Goal: Information Seeking & Learning: Find specific fact

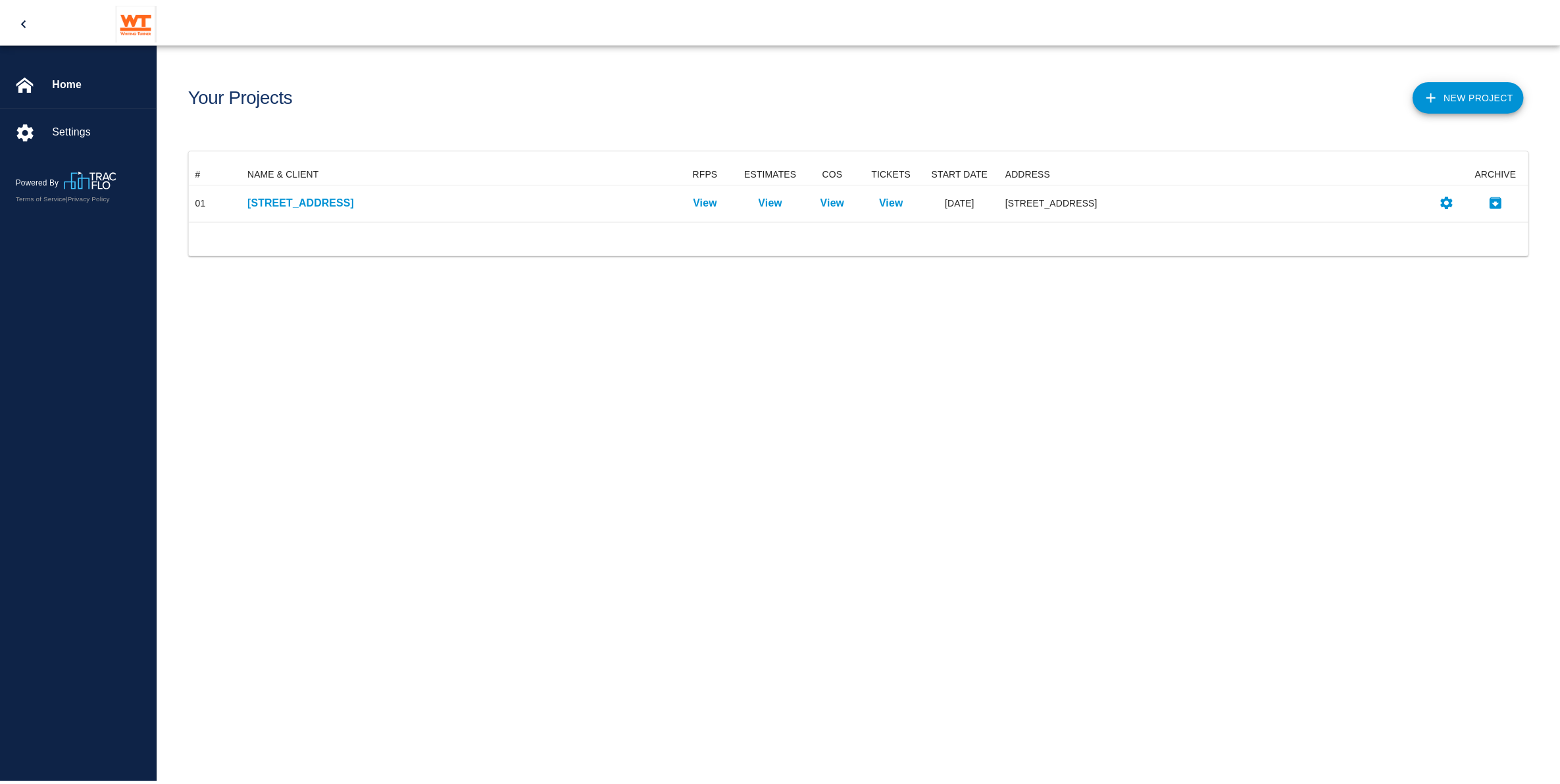
scroll to position [46, 1337]
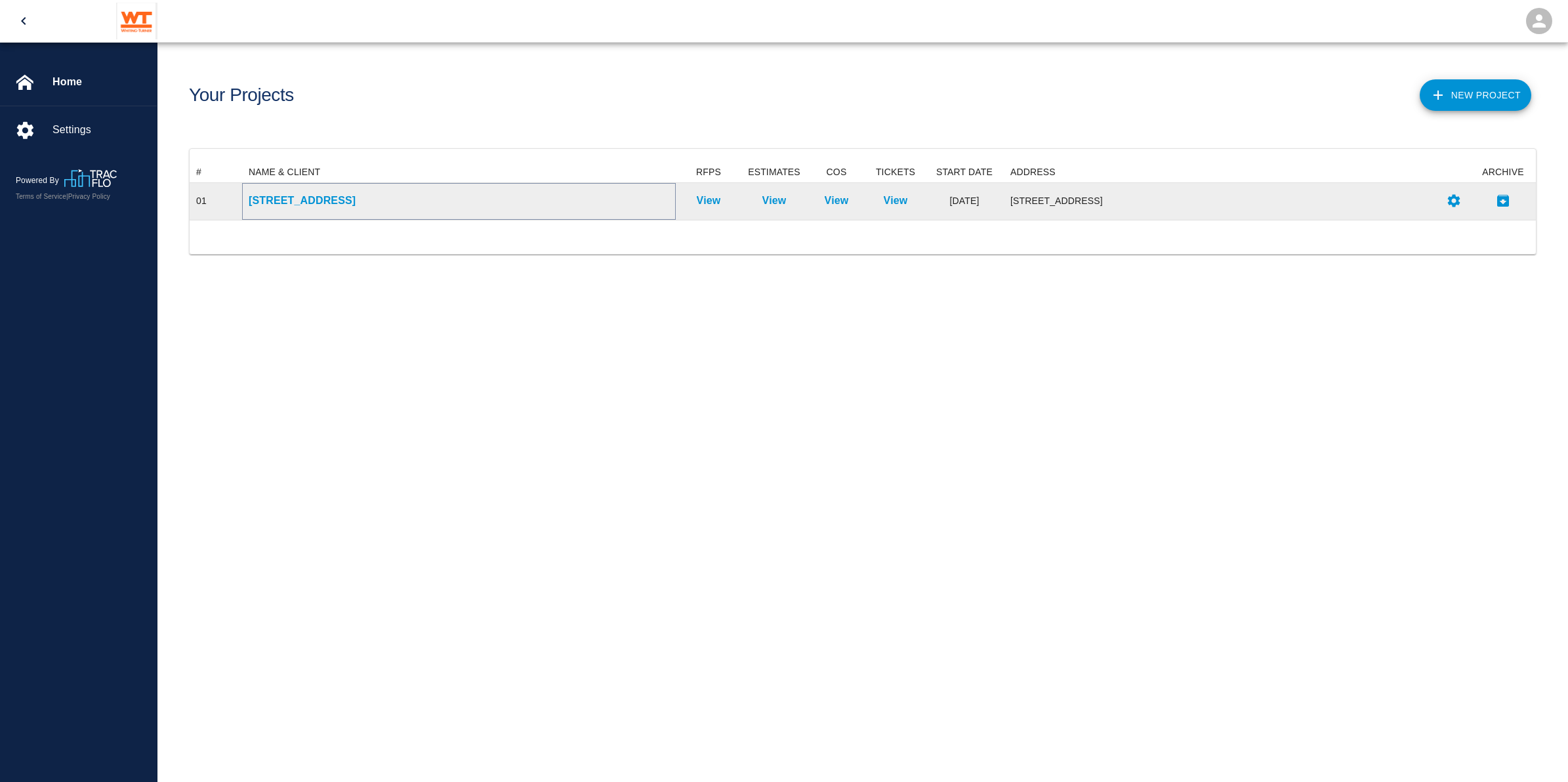
click at [323, 196] on p "[STREET_ADDRESS]" at bounding box center [459, 201] width 420 height 16
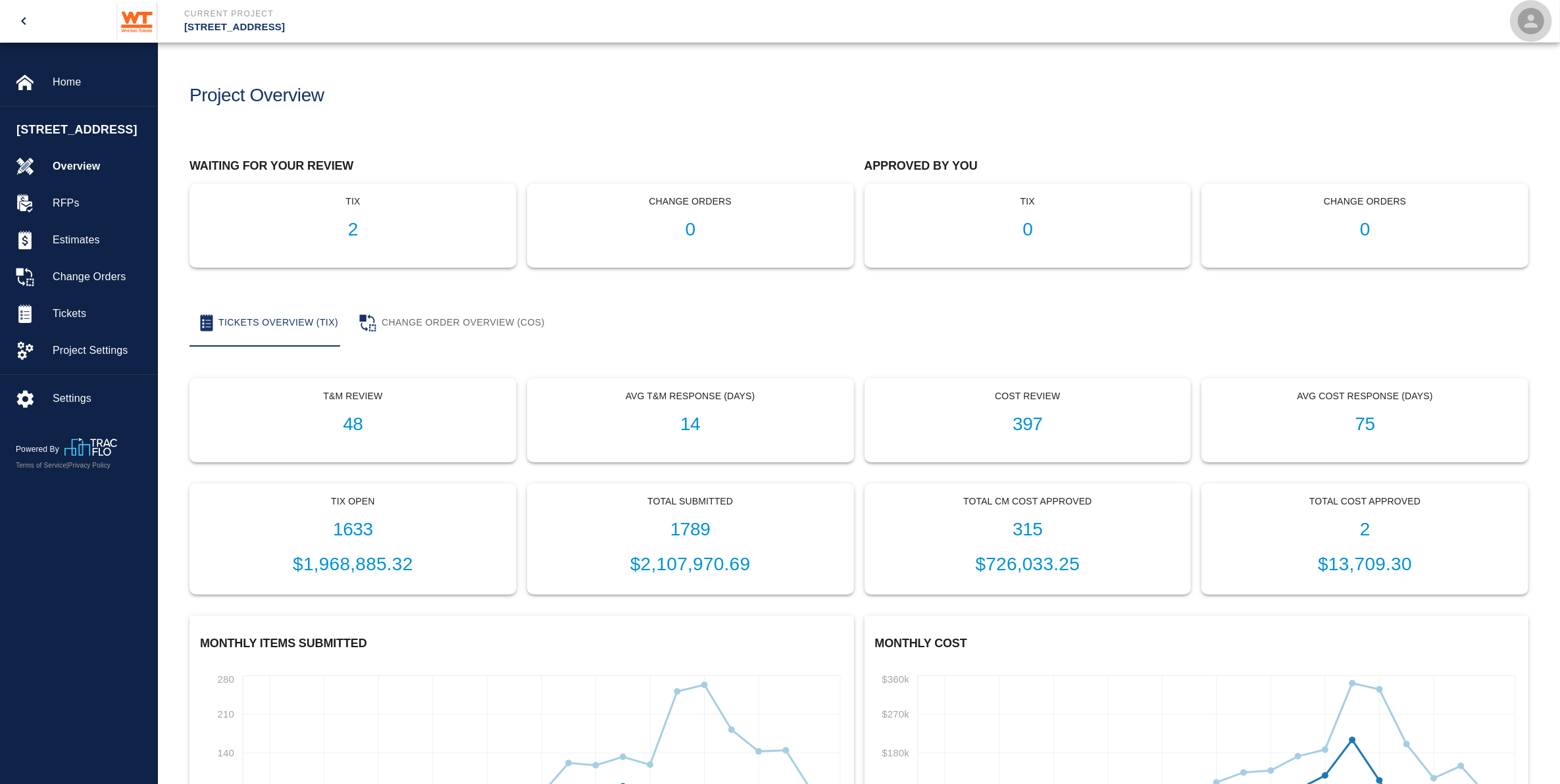
click at [1523, 22] on icon "open" at bounding box center [1531, 21] width 20 height 20
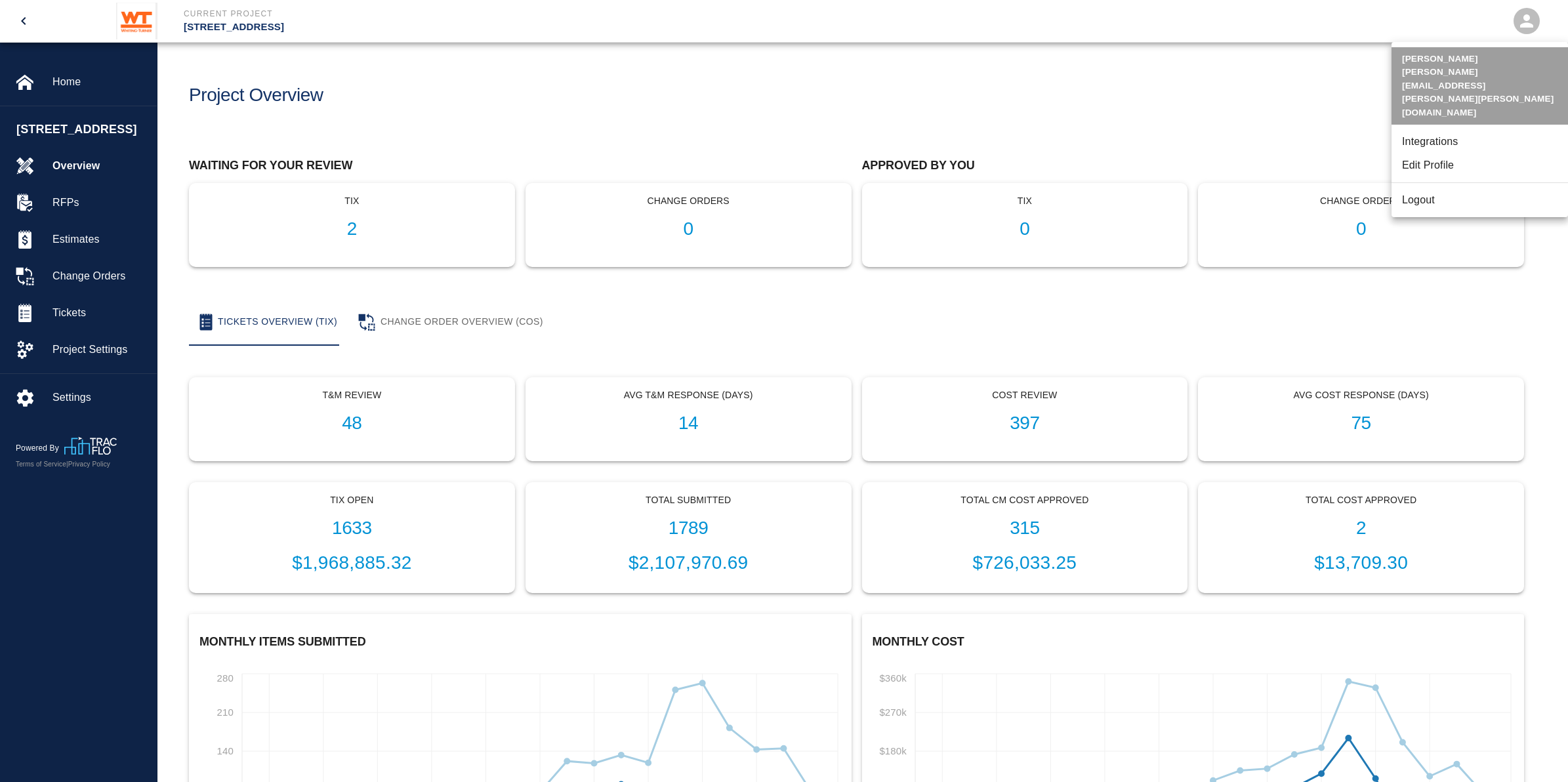
click at [1237, 113] on div at bounding box center [784, 391] width 1568 height 782
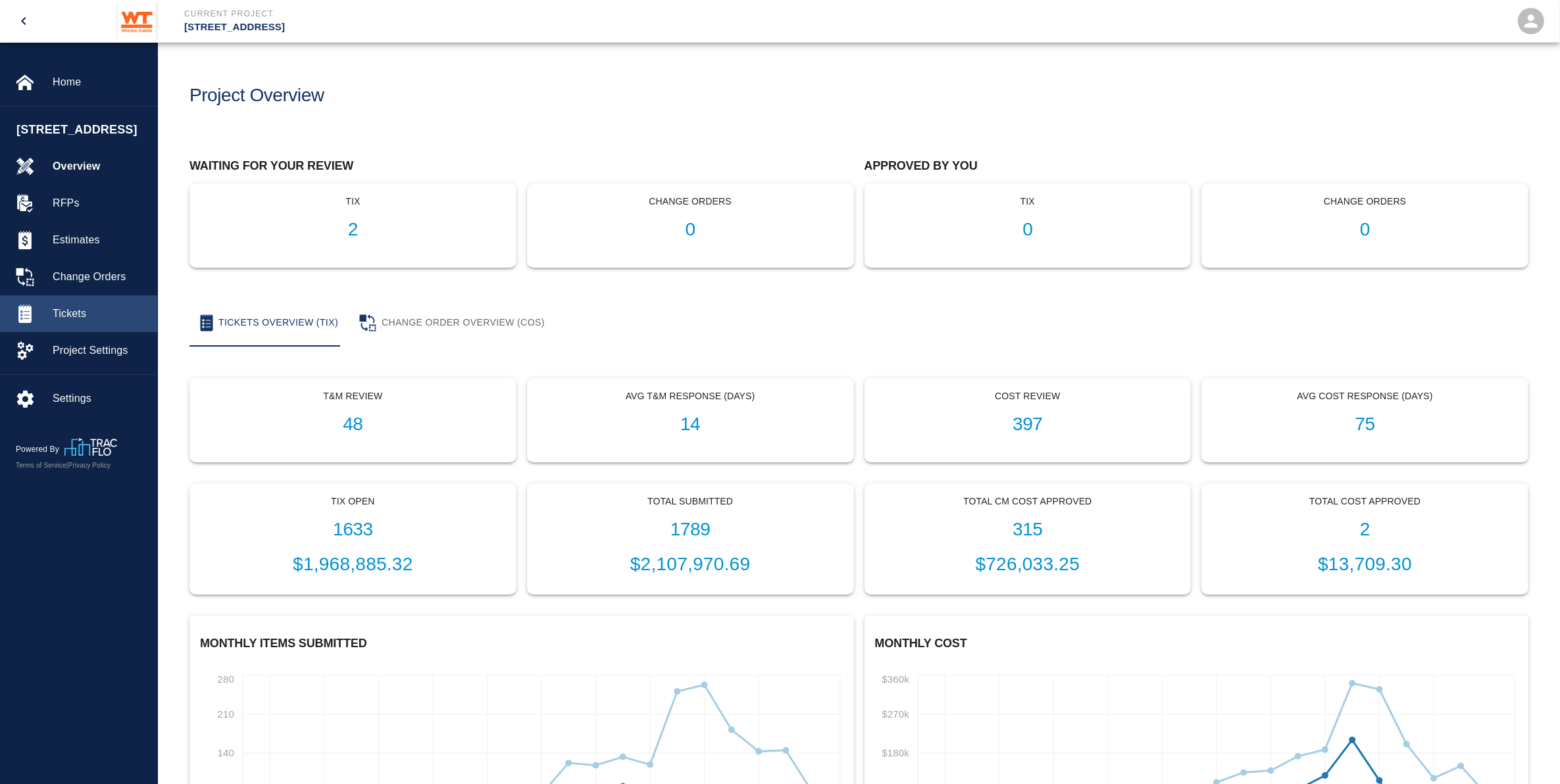
click at [110, 322] on span "Tickets" at bounding box center [99, 313] width 94 height 16
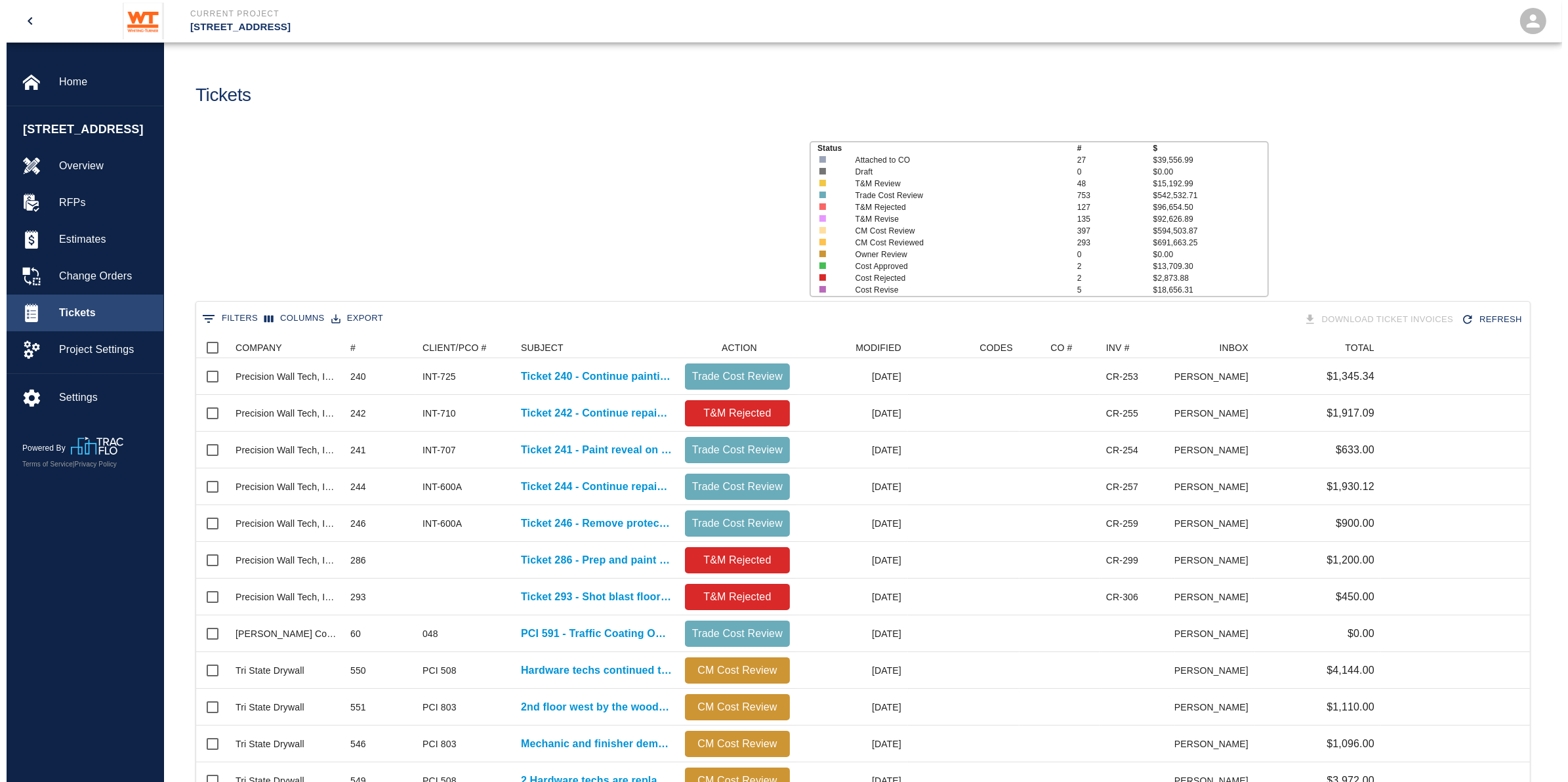
scroll to position [743, 1321]
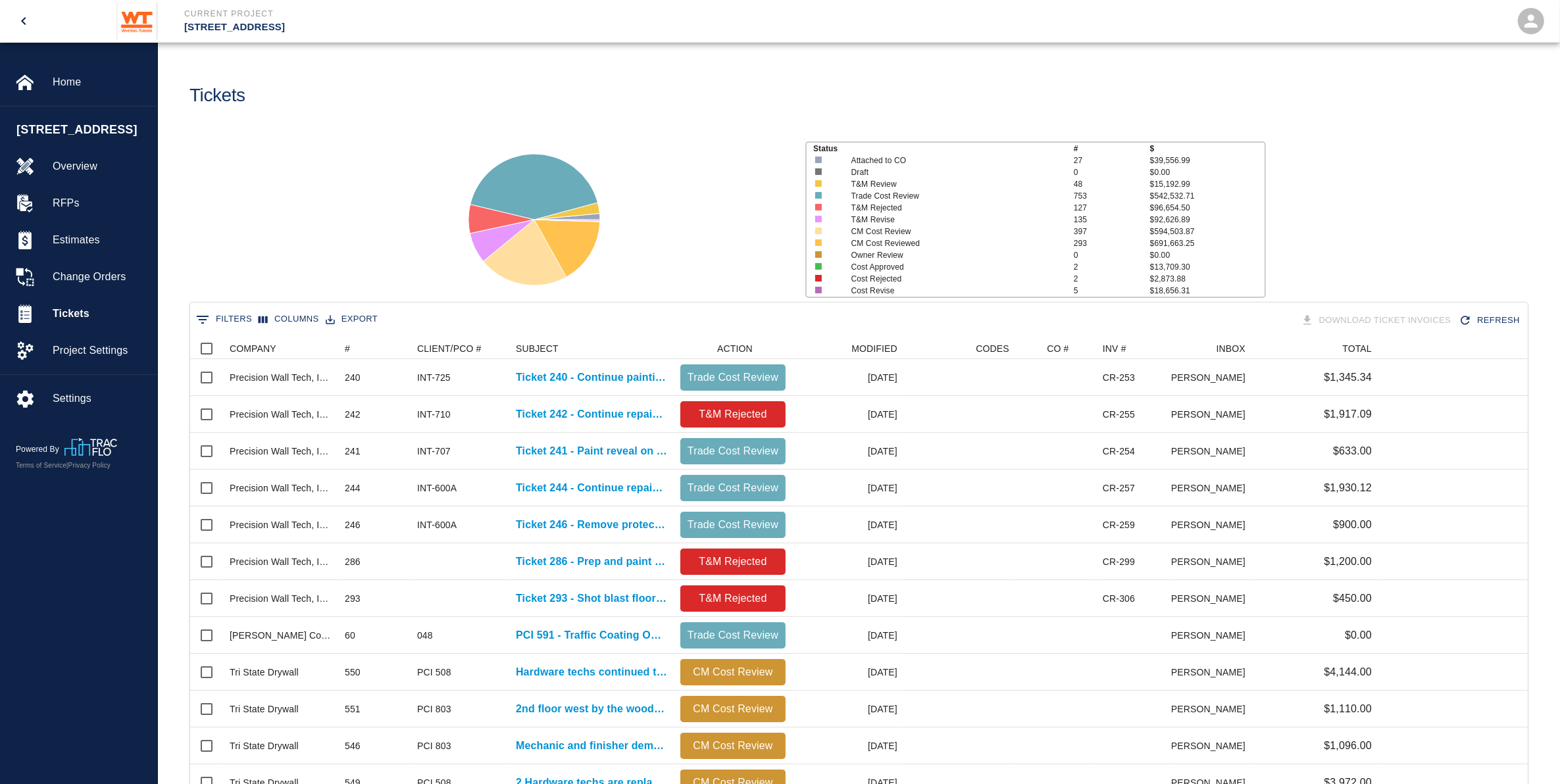
click at [242, 322] on button "0 Filters" at bounding box center [224, 320] width 63 height 21
click at [441, 388] on input "Value" at bounding box center [458, 385] width 125 height 21
type input "Tri-State"
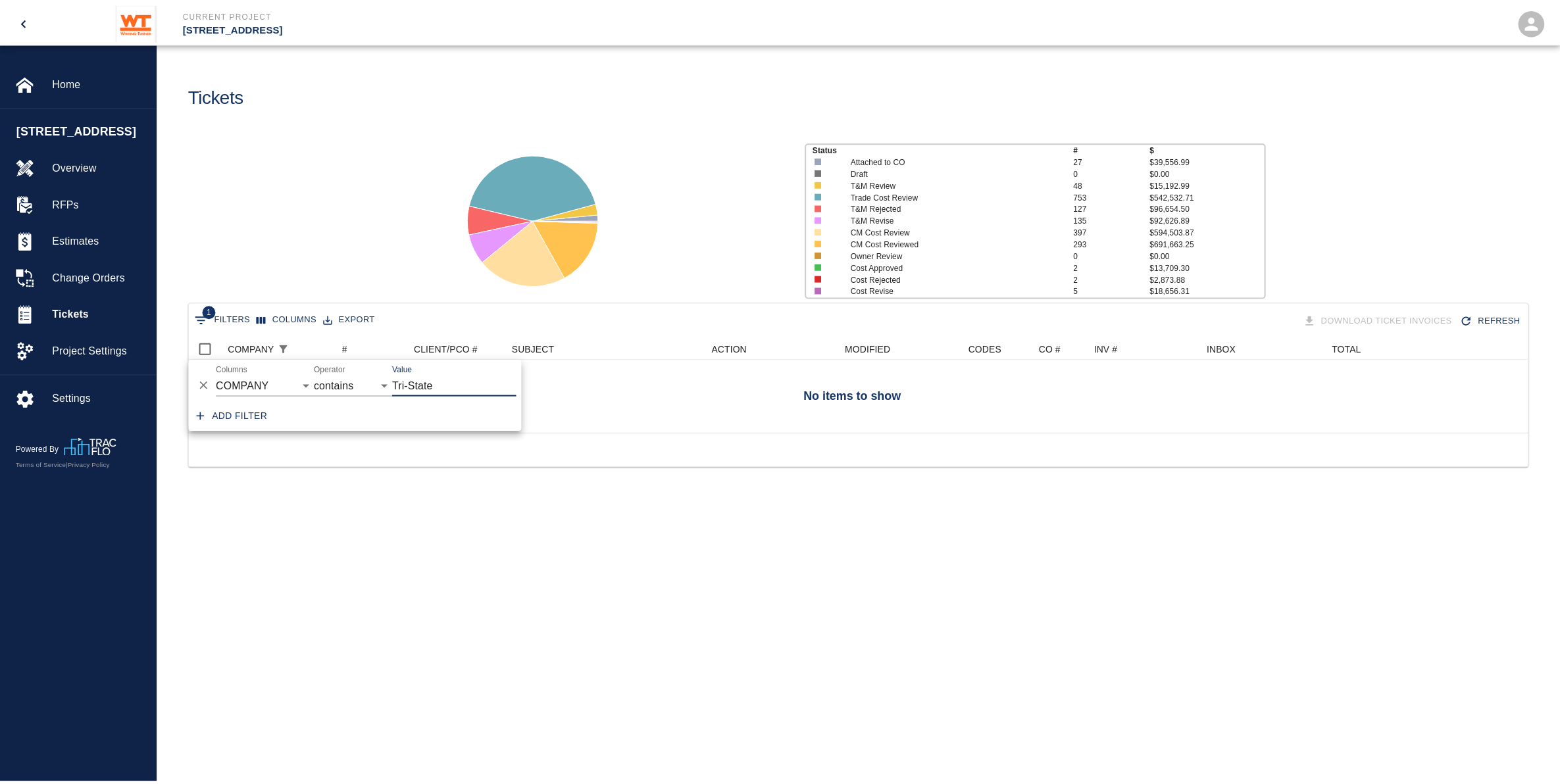
scroll to position [13, 13]
click at [404, 273] on div "Status # $ Attached to CO 27 $39,556.99 Draft 0 $0.00 T&M Review 48 $15,192.99 …" at bounding box center [860, 214] width 1426 height 175
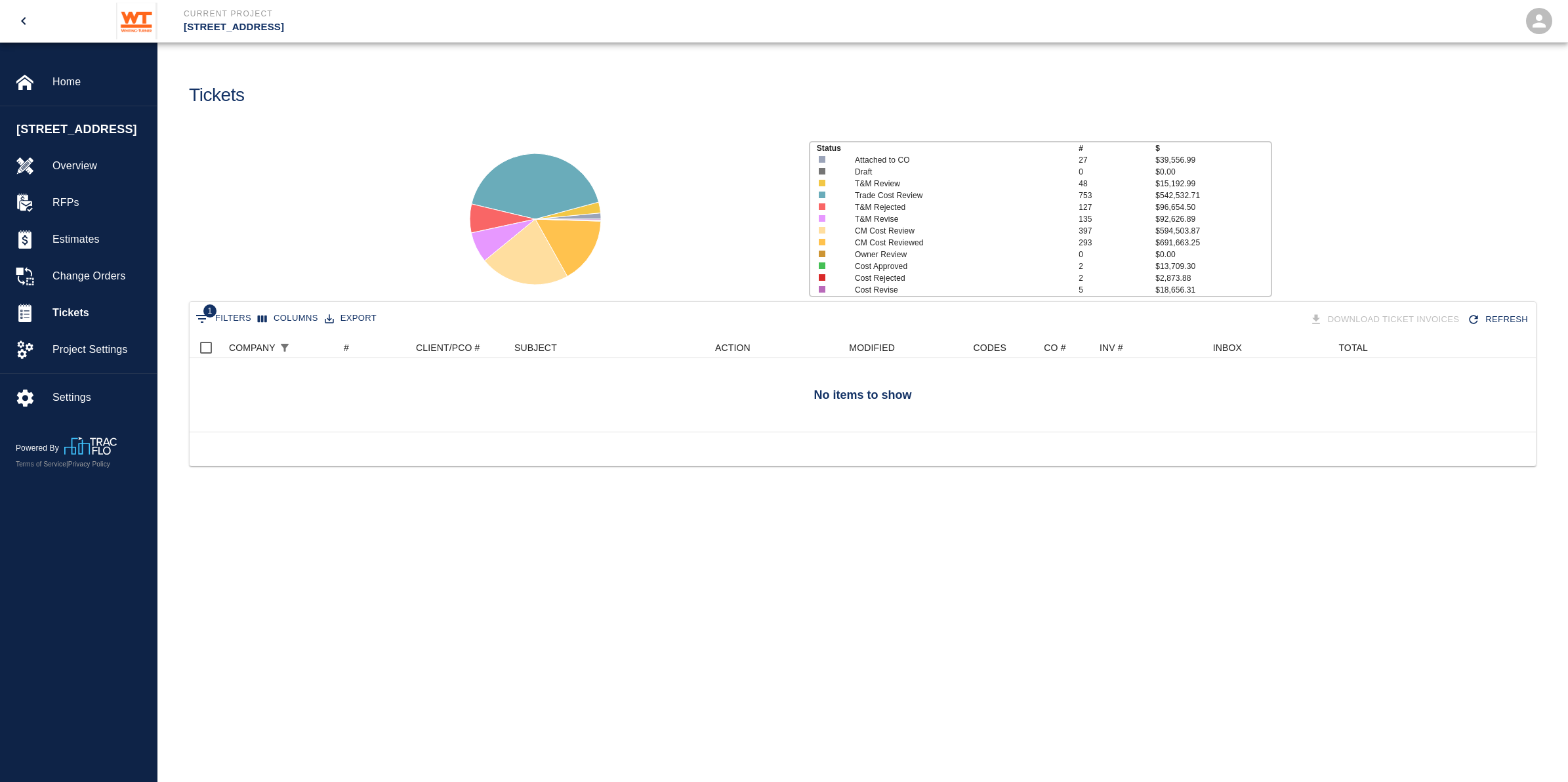
click at [212, 317] on button "1 Filters" at bounding box center [223, 319] width 63 height 21
click at [198, 384] on icon "Delete" at bounding box center [204, 384] width 13 height 13
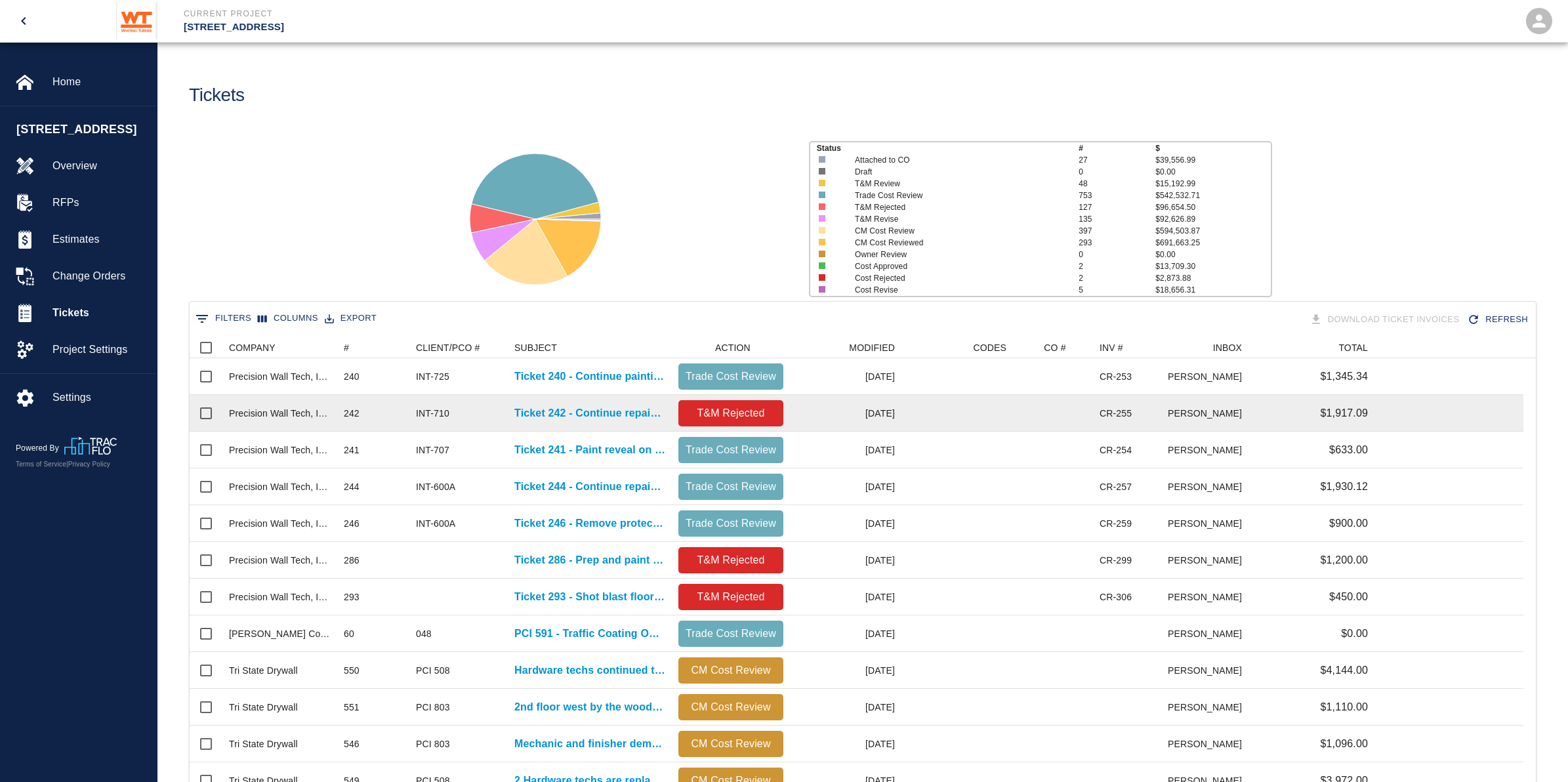
scroll to position [12, 13]
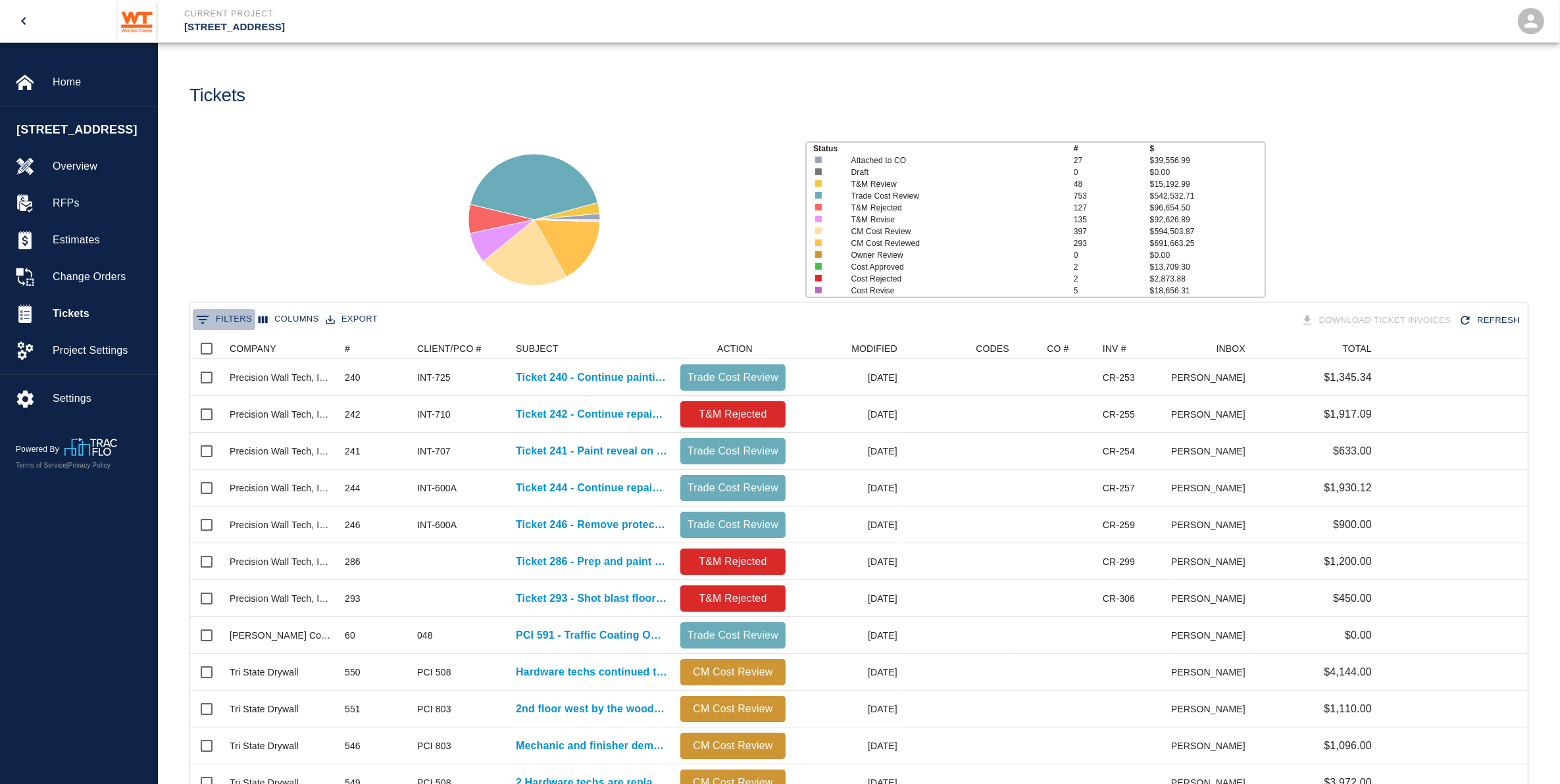
click at [235, 316] on button "0 Filters" at bounding box center [224, 320] width 63 height 21
click at [276, 385] on select "COMPANY ID # CLIENT/PCO # SUBJECT DESCRIPTION ACTION WORK MODIFIED CREATED CODE…" at bounding box center [267, 385] width 99 height 21
click at [280, 382] on select "COMPANY ID # CLIENT/PCO # SUBJECT DESCRIPTION ACTION WORK MODIFIED CREATED CODE…" at bounding box center [267, 385] width 99 height 21
click at [364, 389] on select "contains equals starts with ends with is empty is not empty is any of" at bounding box center [356, 385] width 79 height 21
click at [316, 375] on select "contains equals starts with ends with is empty is not empty is any of" at bounding box center [356, 385] width 79 height 21
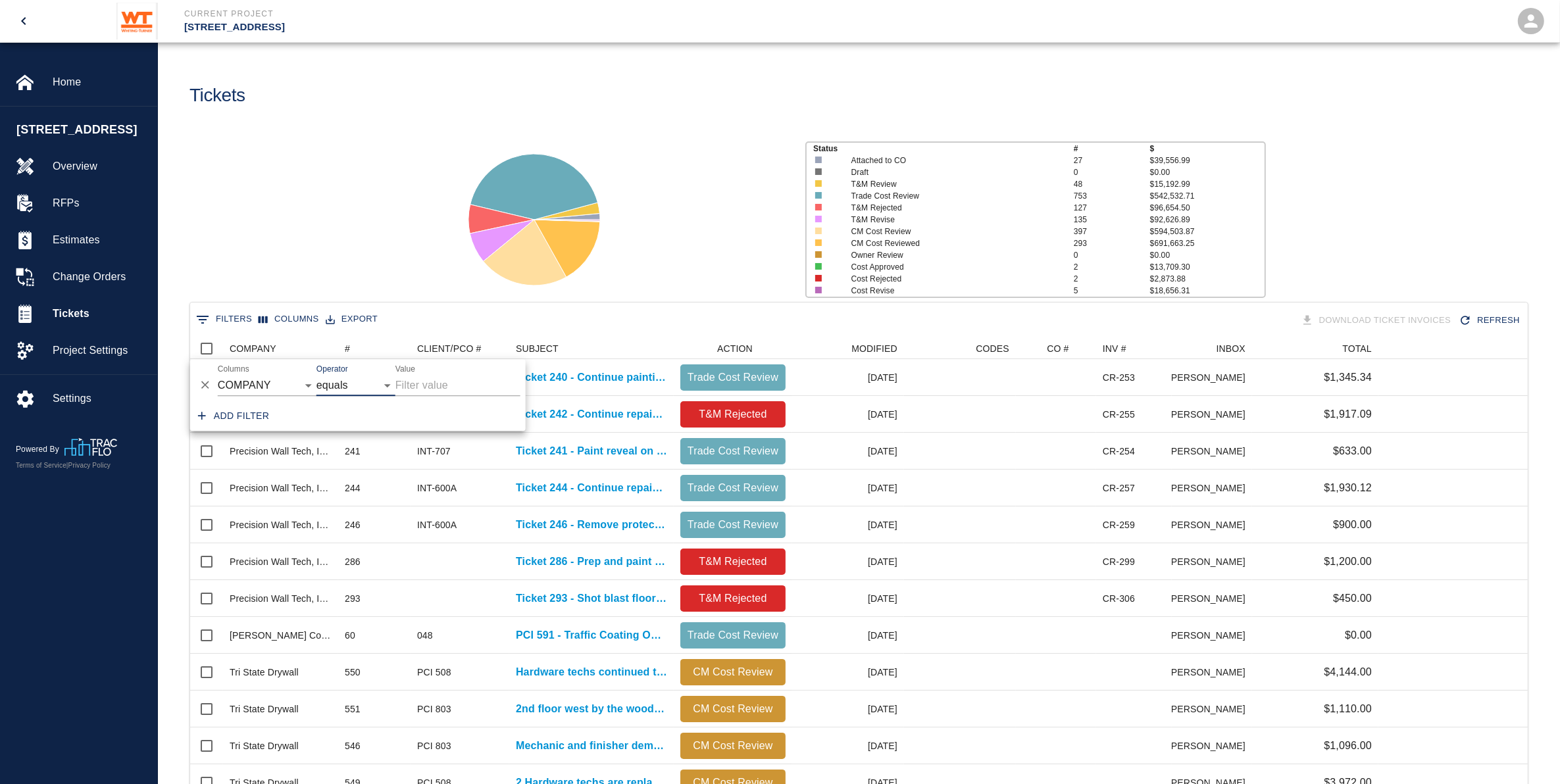
select select "equals"
click at [428, 386] on input "Value" at bounding box center [458, 385] width 125 height 21
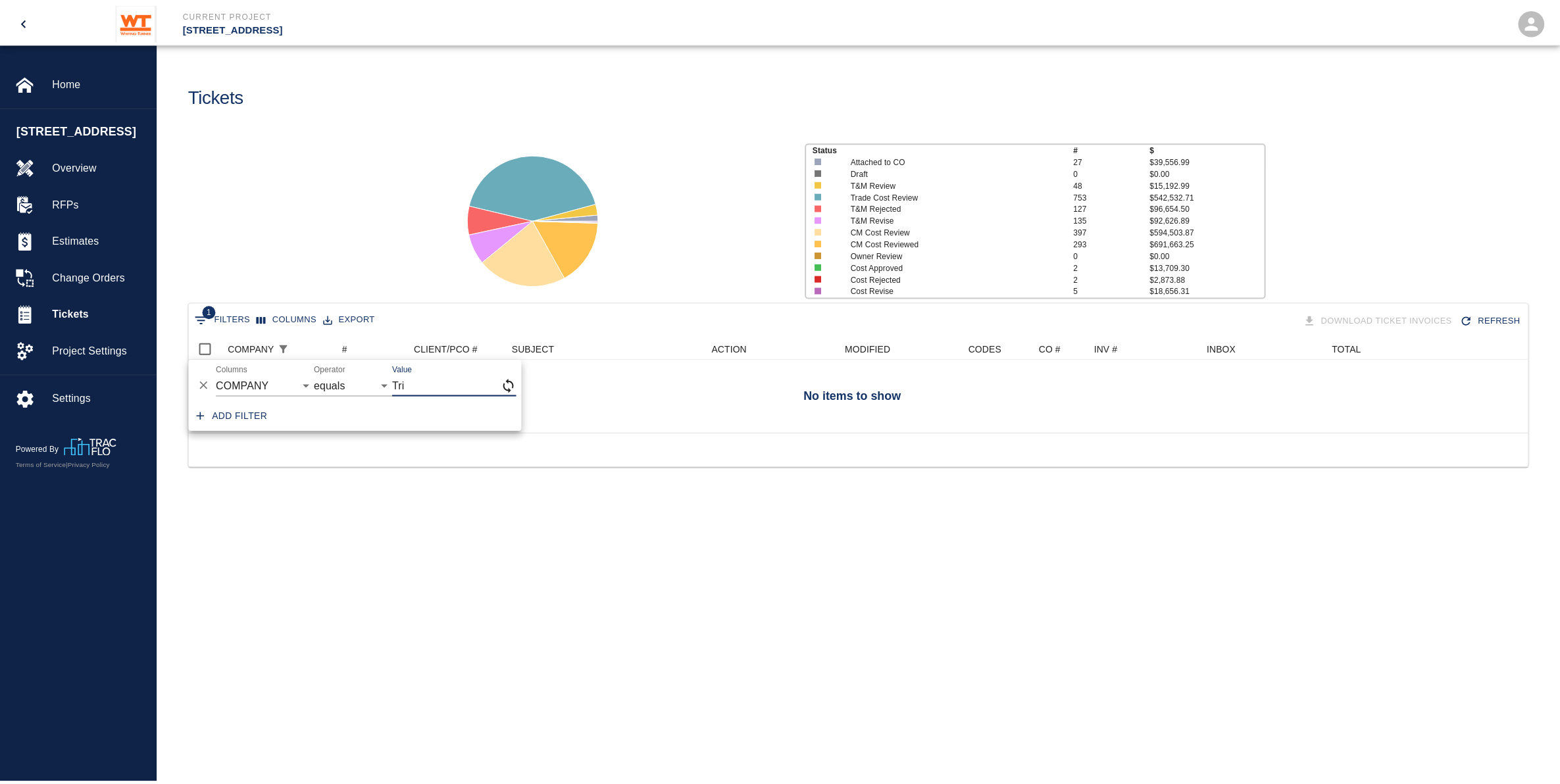
scroll to position [13, 13]
type input "Tri State Drywall"
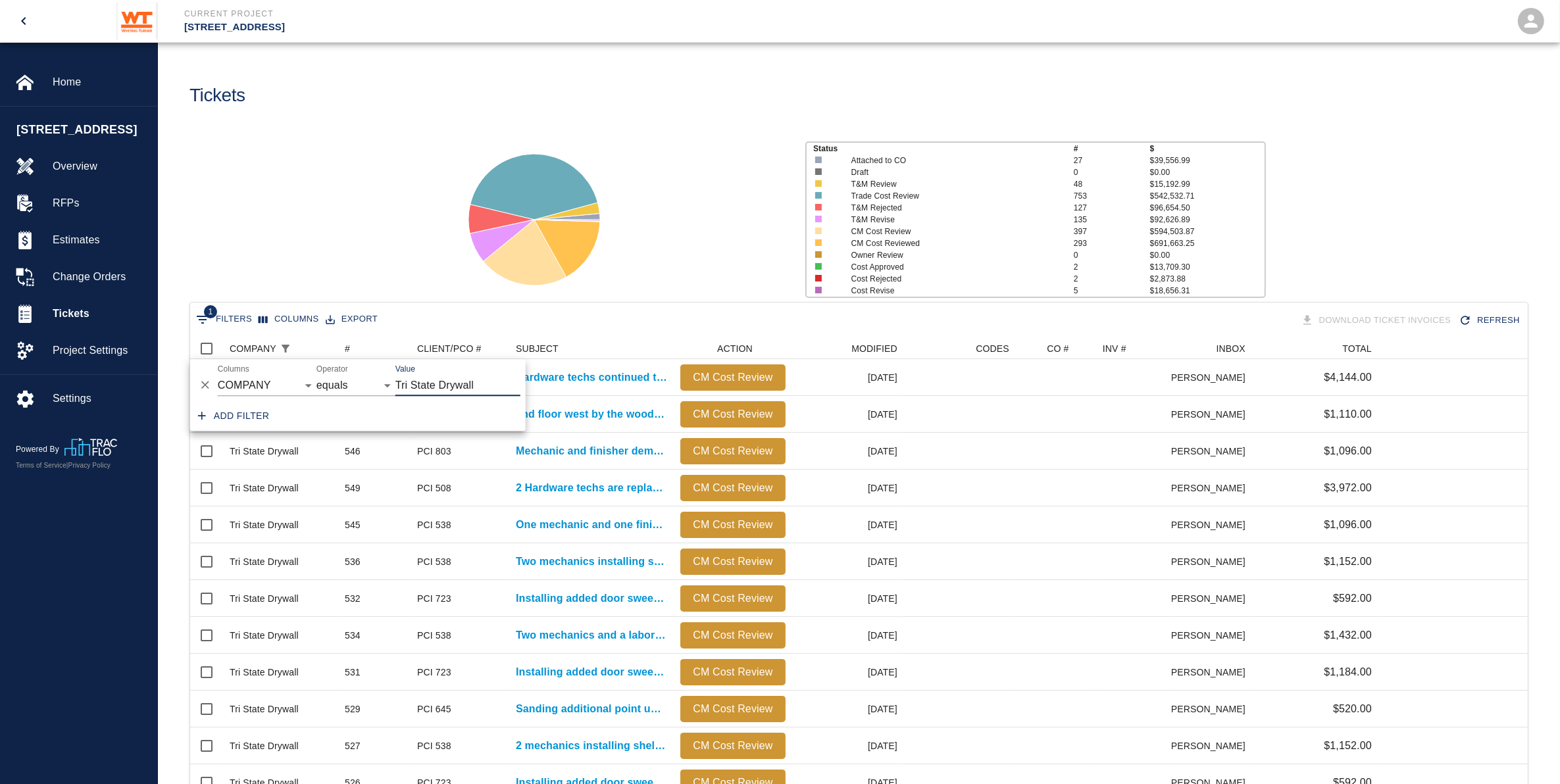
scroll to position [12, 13]
click at [409, 269] on div "Status # $ Attached to CO 27 $39,556.99 Draft 0 $0.00 T&M Review 48 $15,192.99 …" at bounding box center [854, 214] width 1413 height 175
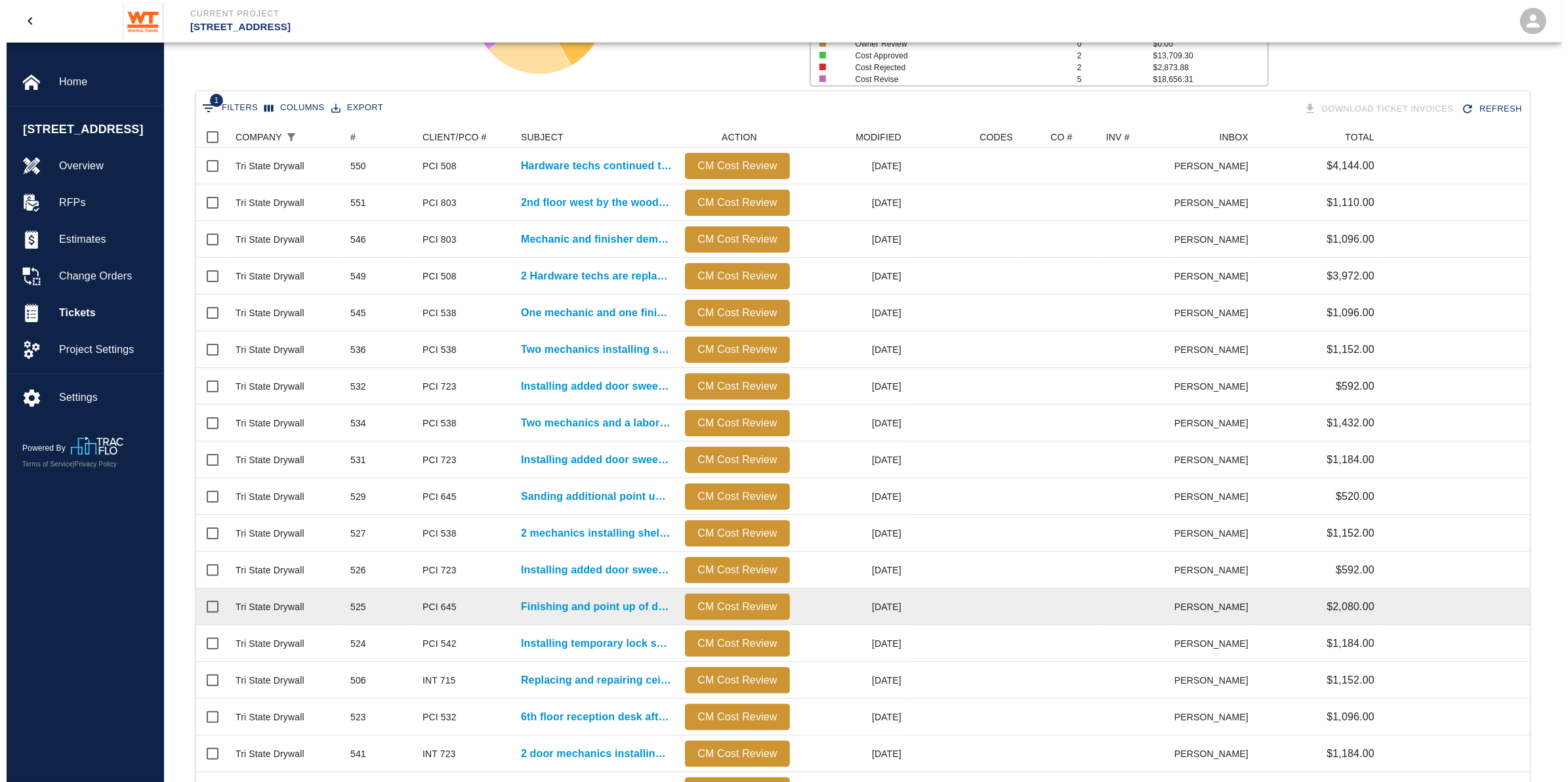
scroll to position [0, 0]
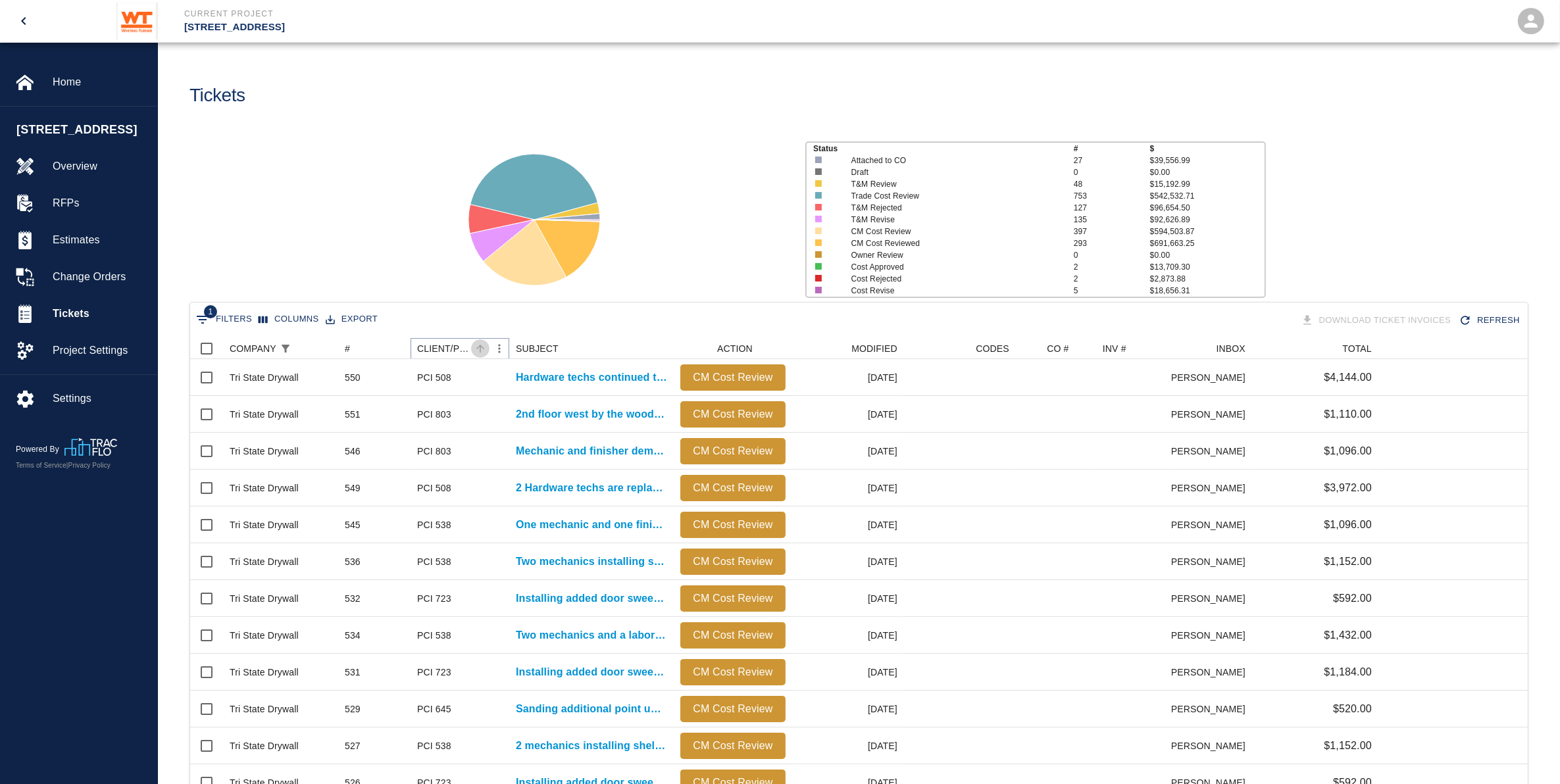
click at [485, 350] on icon "Sort" at bounding box center [480, 349] width 12 height 12
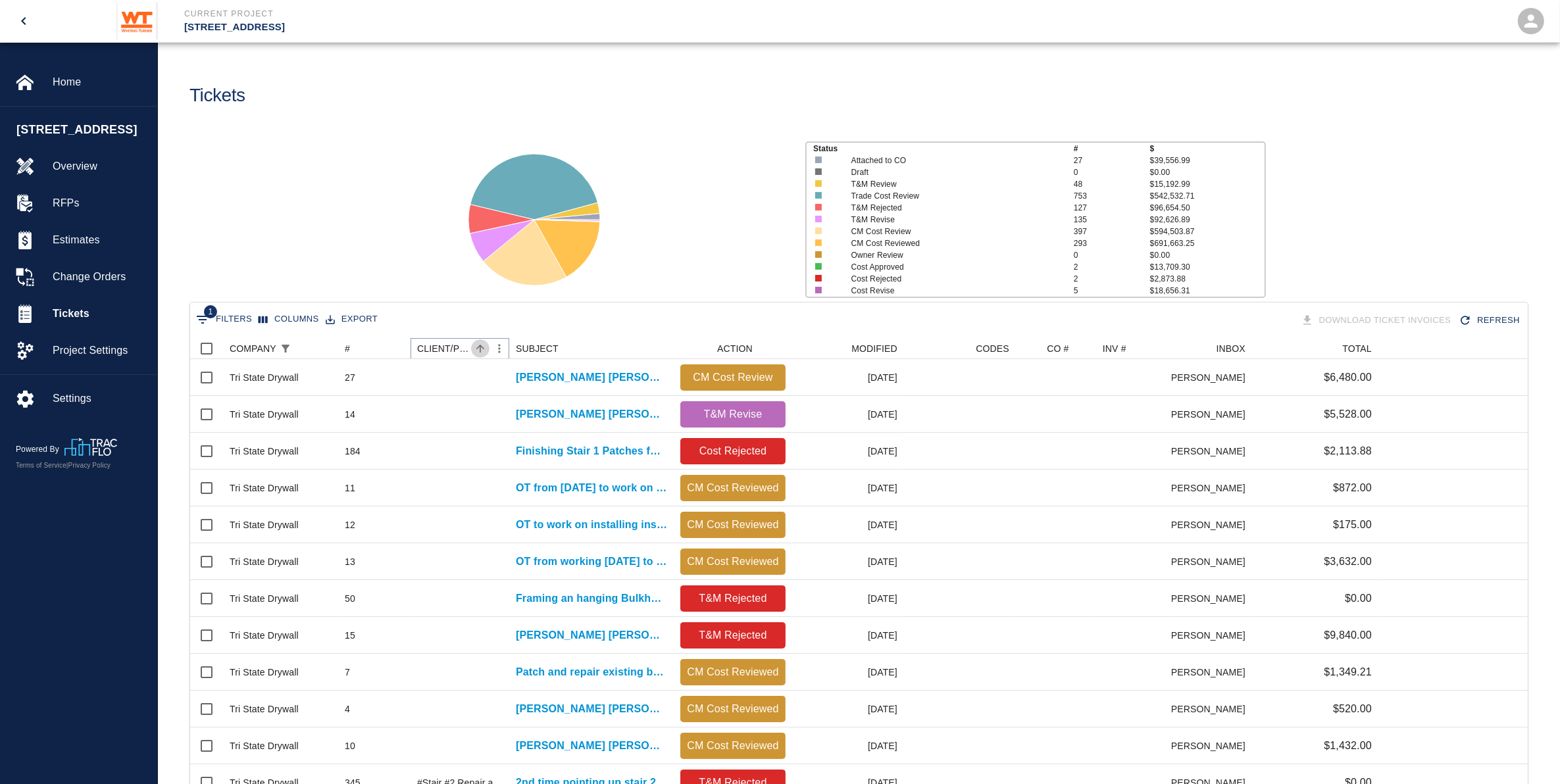
click at [485, 350] on icon "Sort" at bounding box center [480, 349] width 12 height 12
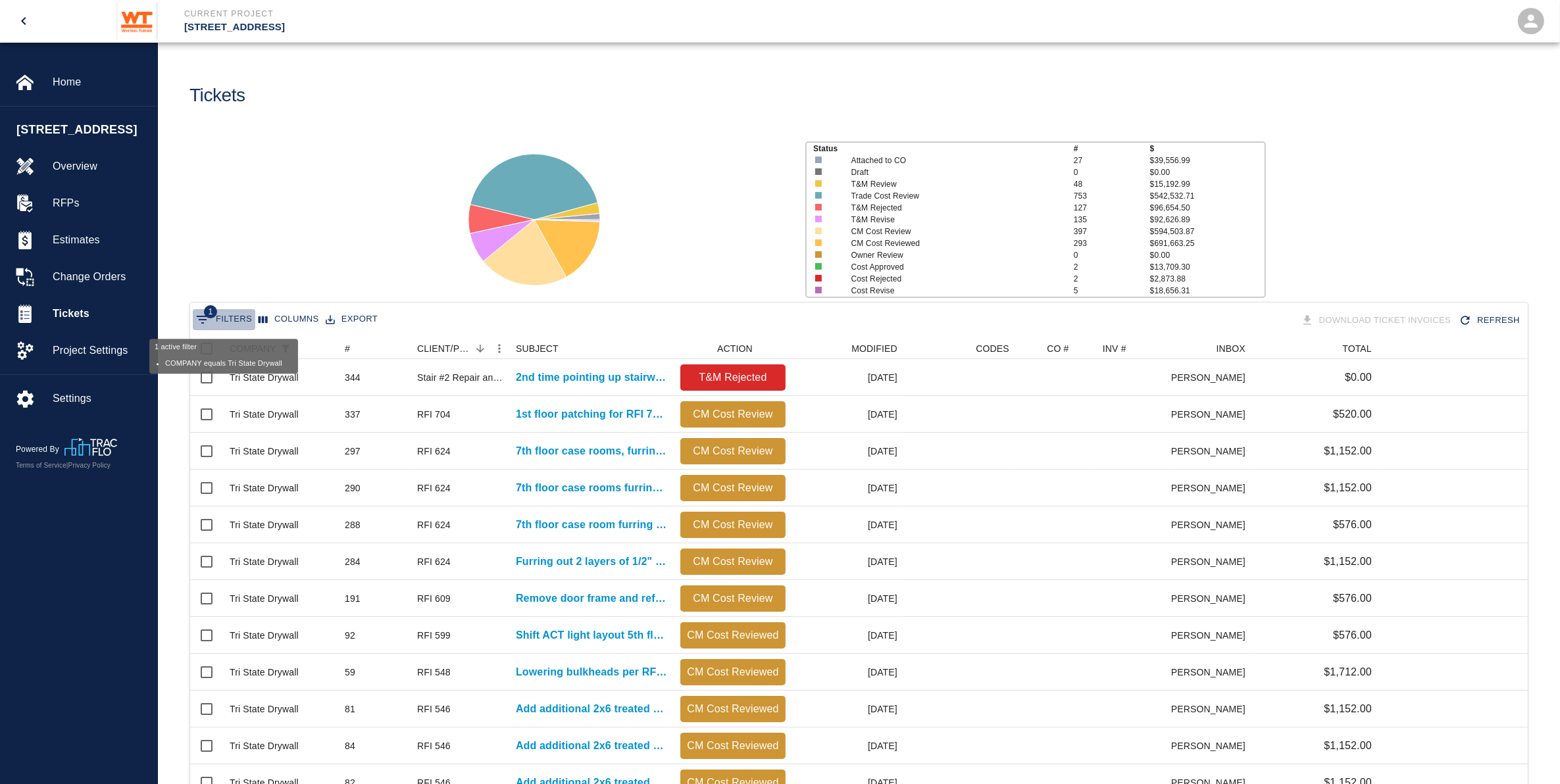
click at [232, 313] on button "1 Filters" at bounding box center [224, 320] width 63 height 21
select select "equals"
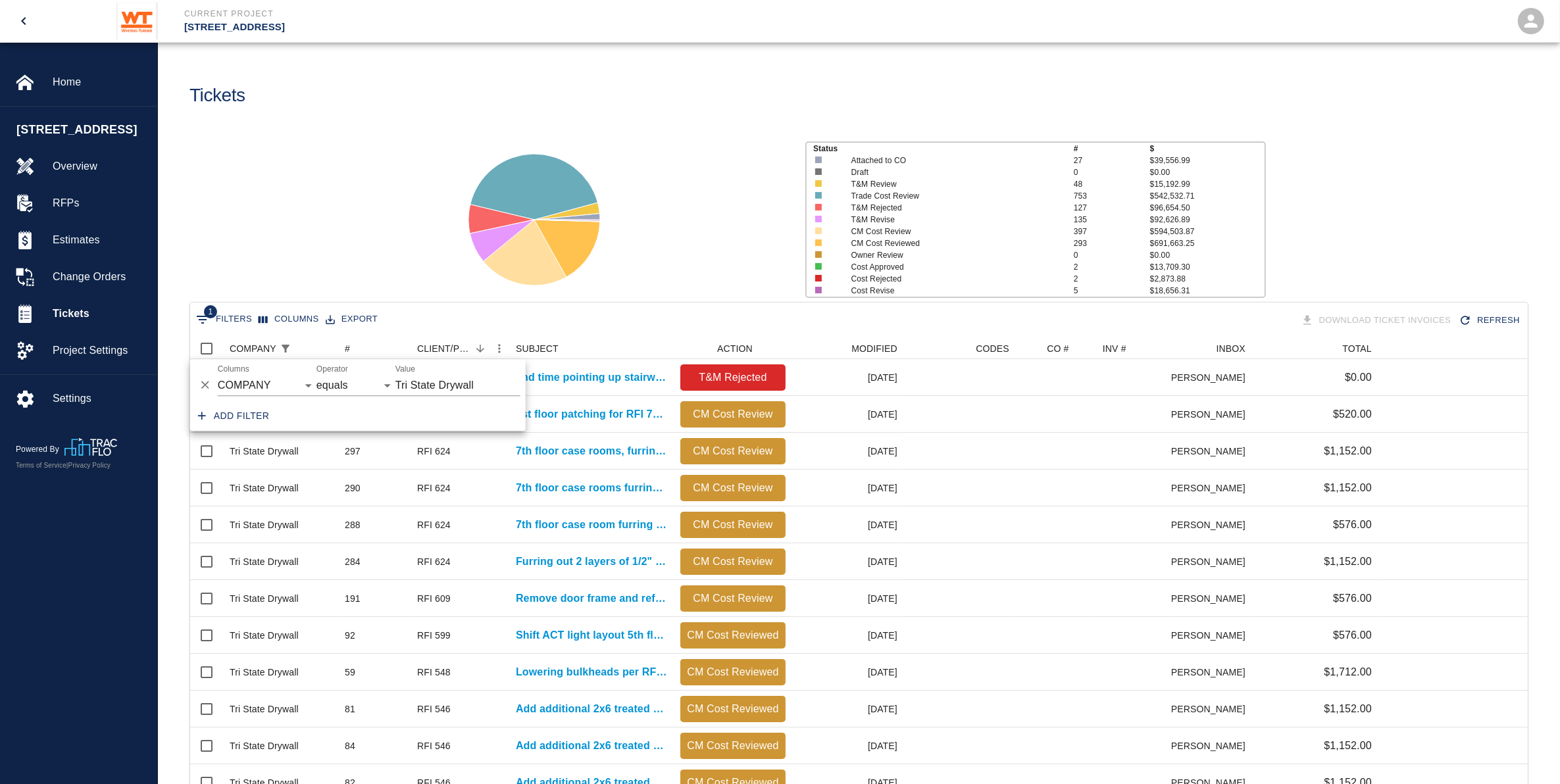
click at [373, 252] on div "Status # $ Attached to CO 27 $39,556.99 Draft 0 $0.00 T&M Review 48 $15,192.99 …" at bounding box center [854, 214] width 1413 height 175
click at [569, 343] on icon "Sort" at bounding box center [568, 349] width 12 height 12
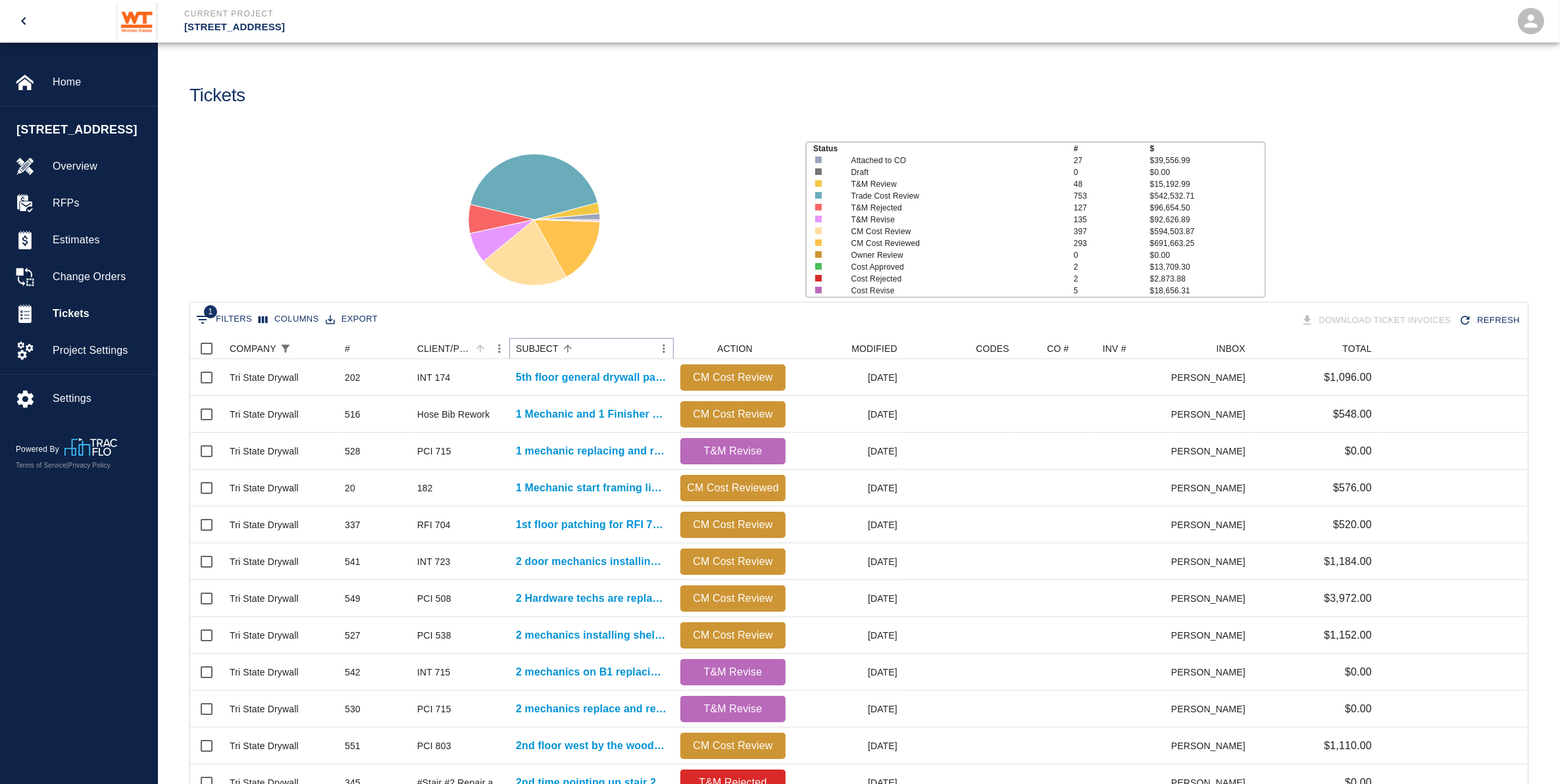
click at [568, 351] on icon "Sort" at bounding box center [568, 349] width 12 height 12
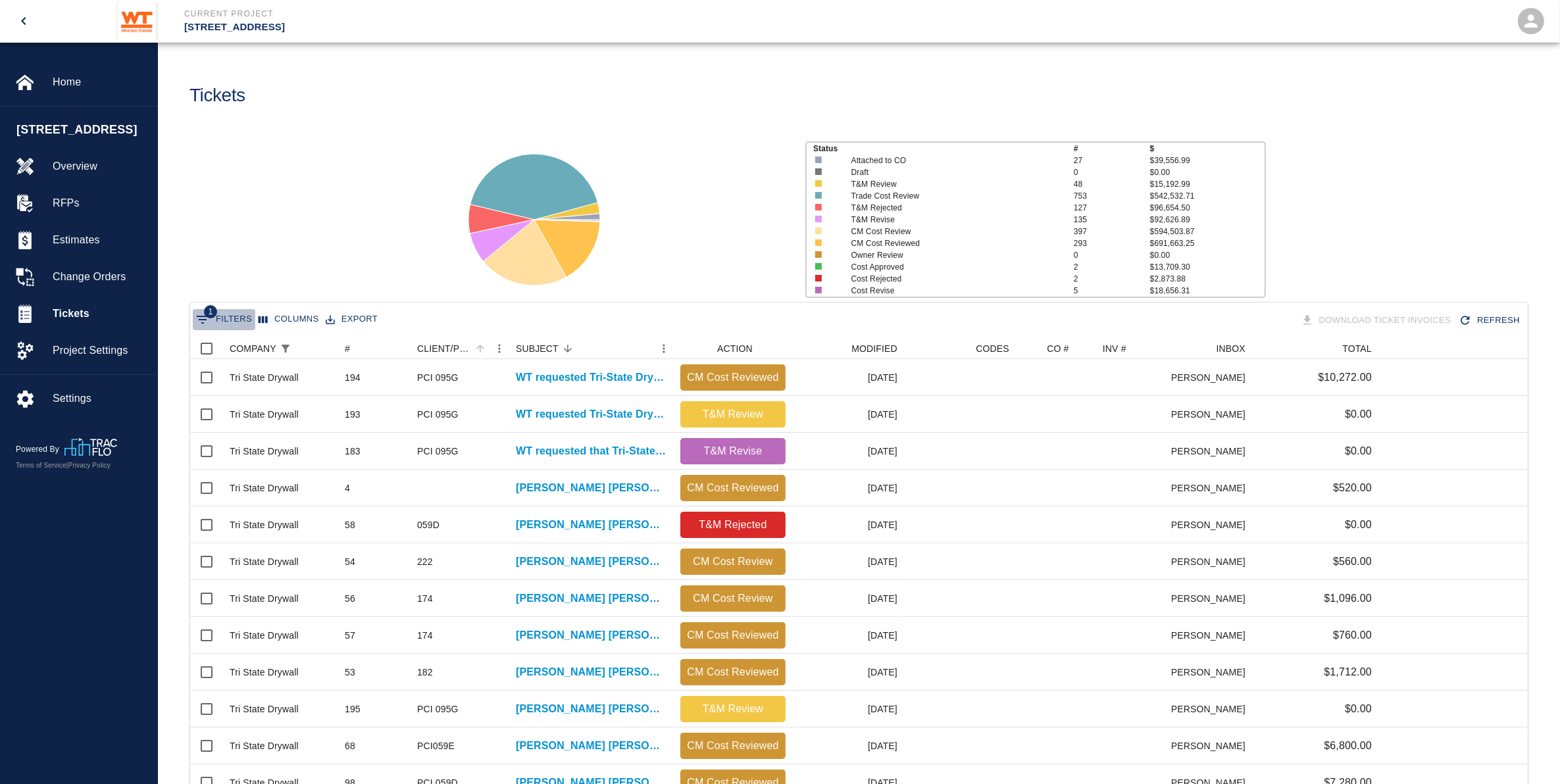
click at [230, 313] on button "1 Filters" at bounding box center [224, 320] width 63 height 21
select select "equals"
click at [239, 403] on div "Add filter" at bounding box center [358, 416] width 336 height 30
click at [235, 417] on button "Add filter" at bounding box center [234, 415] width 82 height 24
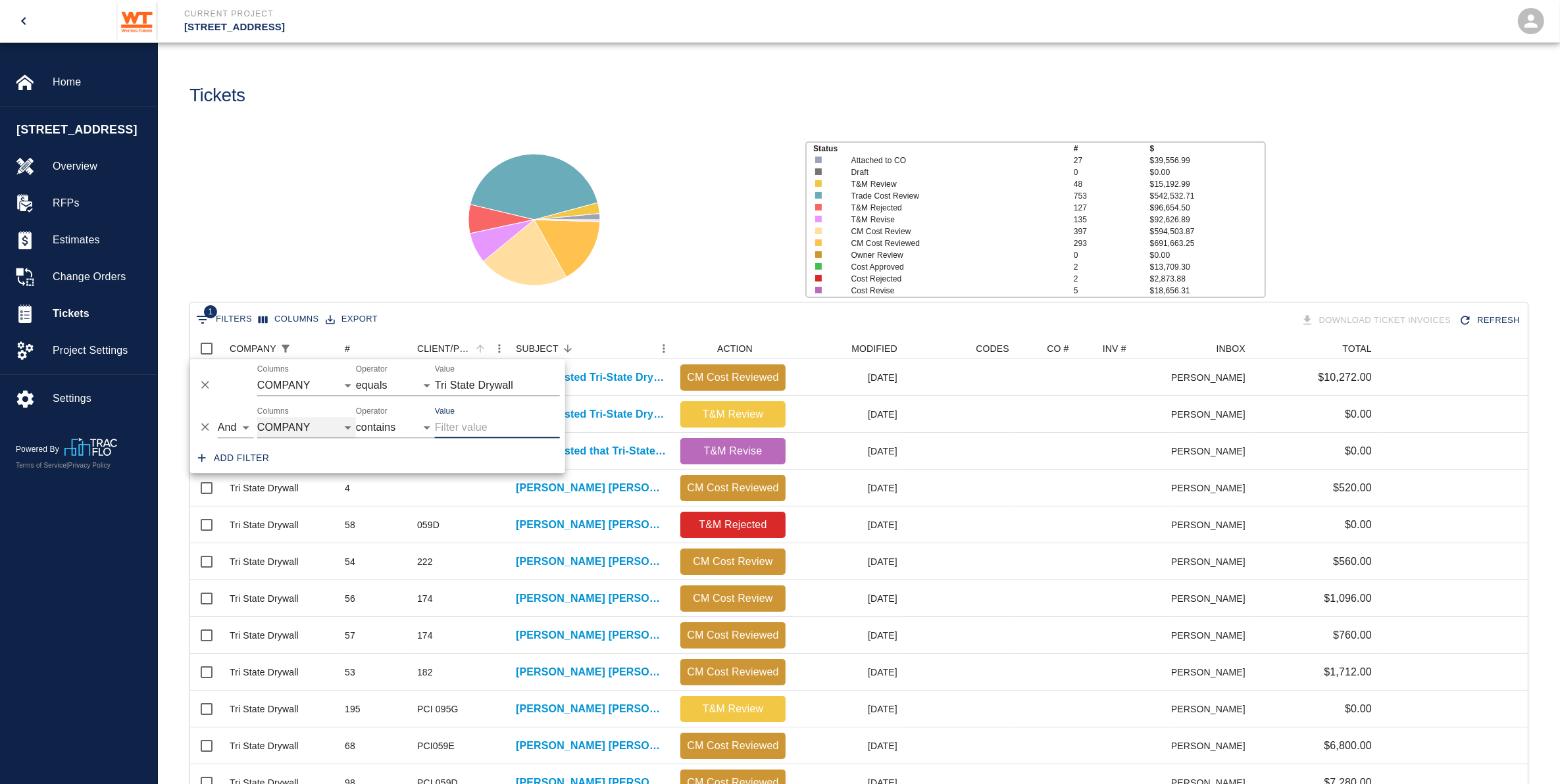
click at [320, 426] on select "COMPANY ID # CLIENT/PCO # SUBJECT DESCRIPTION ACTION WORK MODIFIED CREATED CODE…" at bounding box center [306, 428] width 99 height 21
click at [257, 417] on select "COMPANY ID # CLIENT/PCO # SUBJECT DESCRIPTION ACTION WORK MODIFIED CREATED CODE…" at bounding box center [306, 428] width 99 height 21
select select "subject"
click at [489, 432] on input "Value" at bounding box center [497, 428] width 125 height 21
type input "graphic"
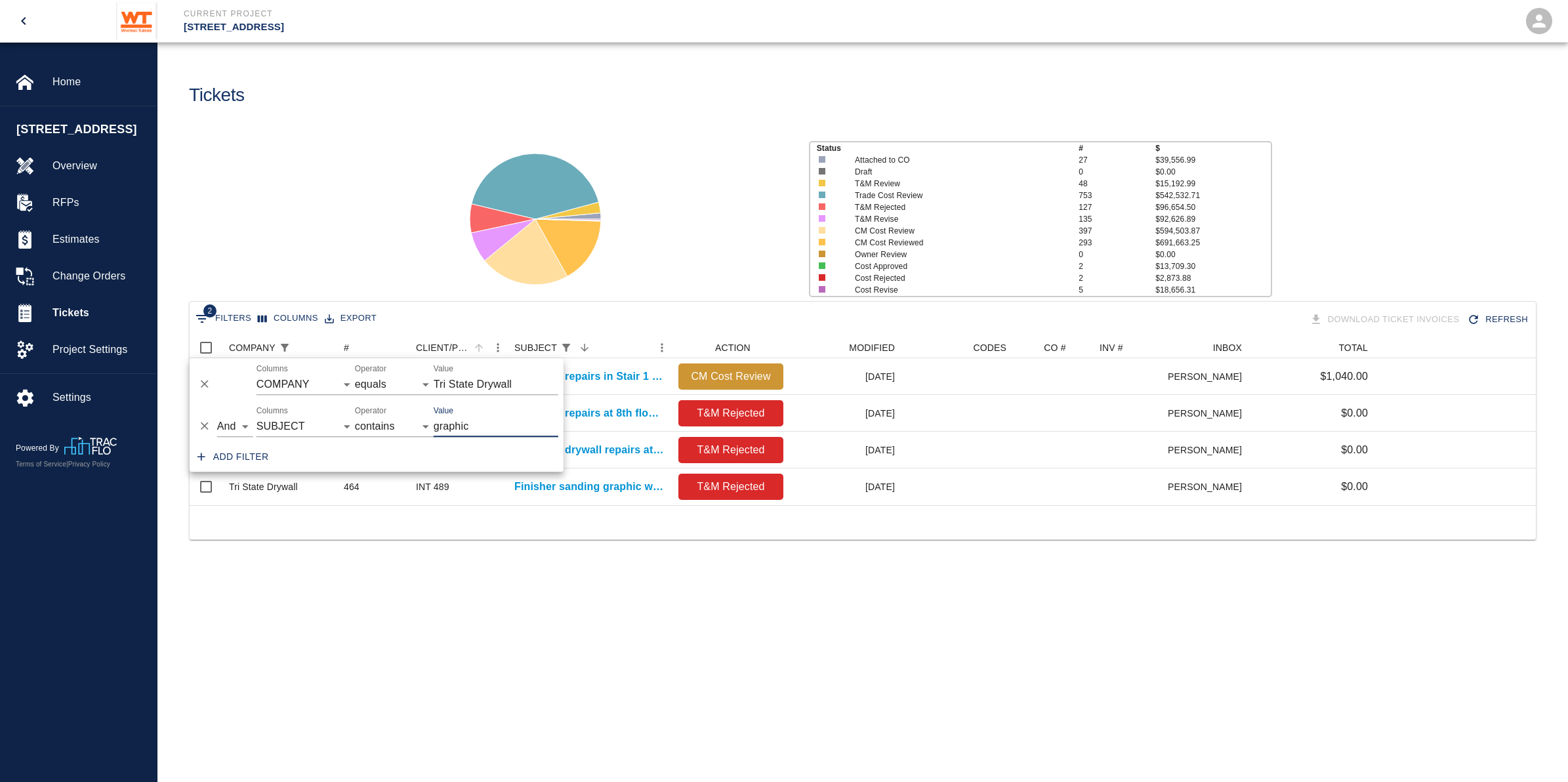
scroll to position [13, 13]
click at [676, 254] on div at bounding box center [621, 214] width 356 height 175
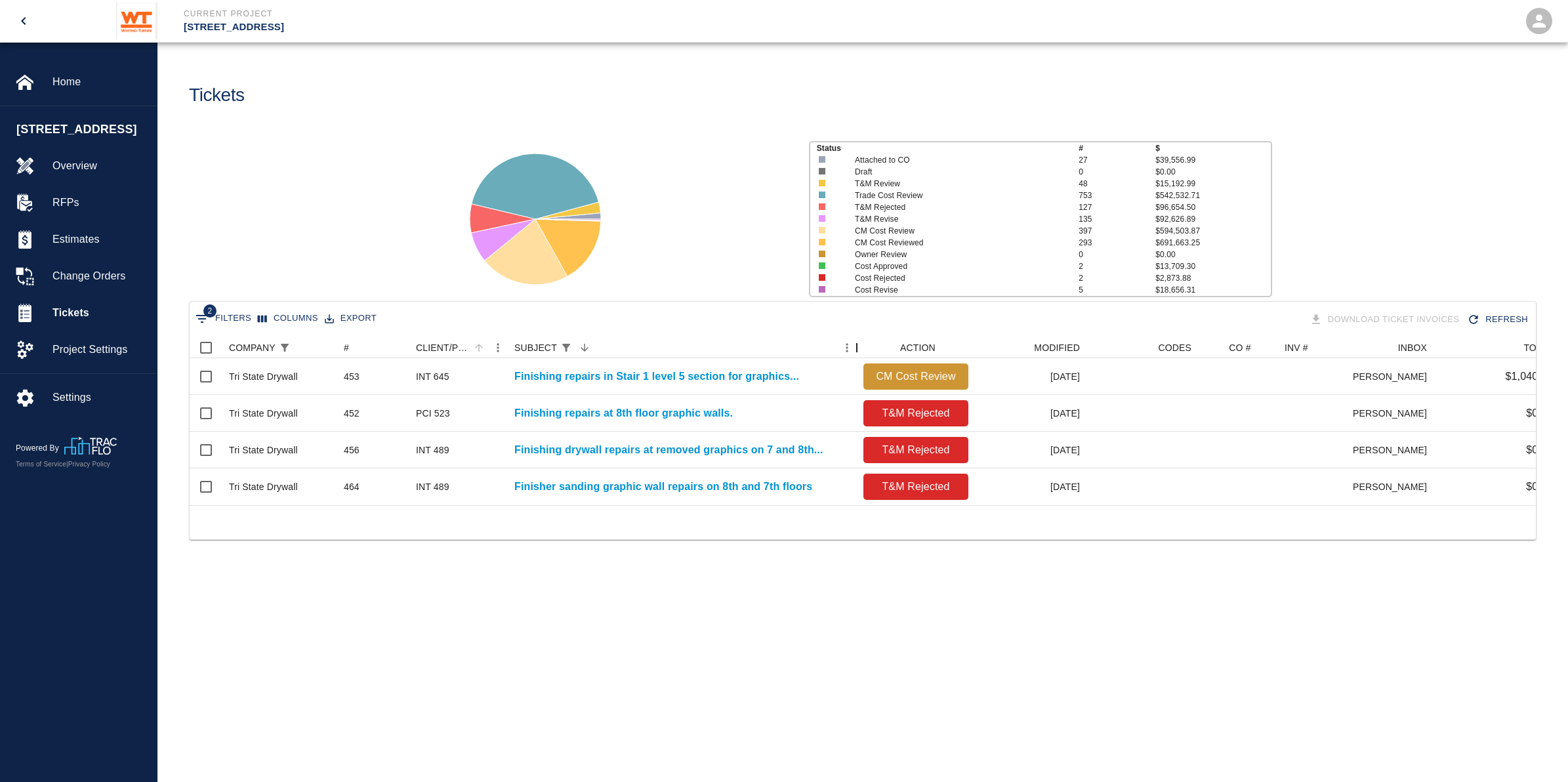
drag, startPoint x: 672, startPoint y: 344, endPoint x: 857, endPoint y: 337, distance: 185.1
click at [857, 337] on div "SUBJECT" at bounding box center [856, 348] width 16 height 21
click at [578, 344] on icon "Sort" at bounding box center [584, 348] width 12 height 12
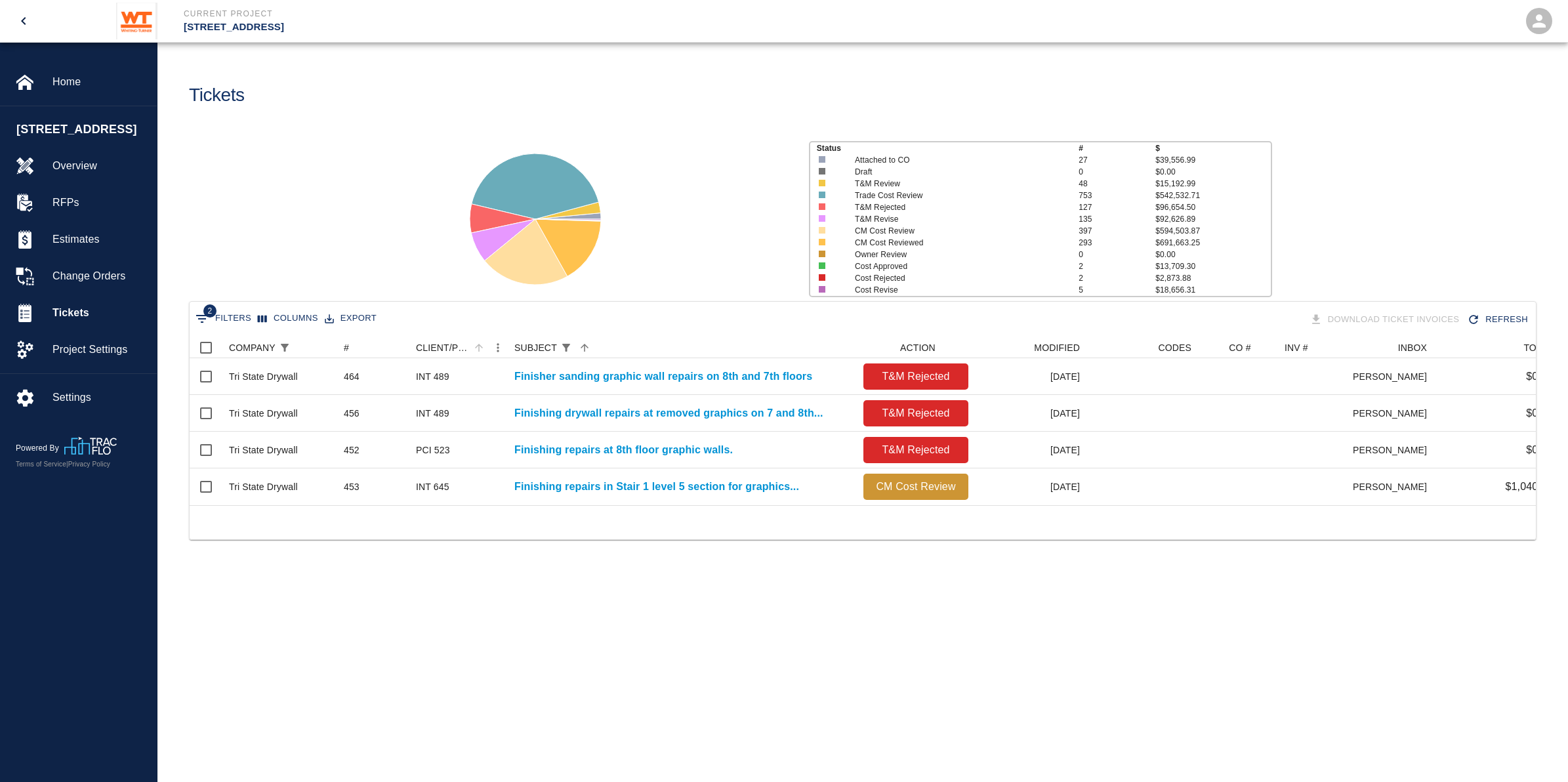
click at [218, 313] on button "2 Filters" at bounding box center [223, 319] width 63 height 21
select select "equals"
select select "subject"
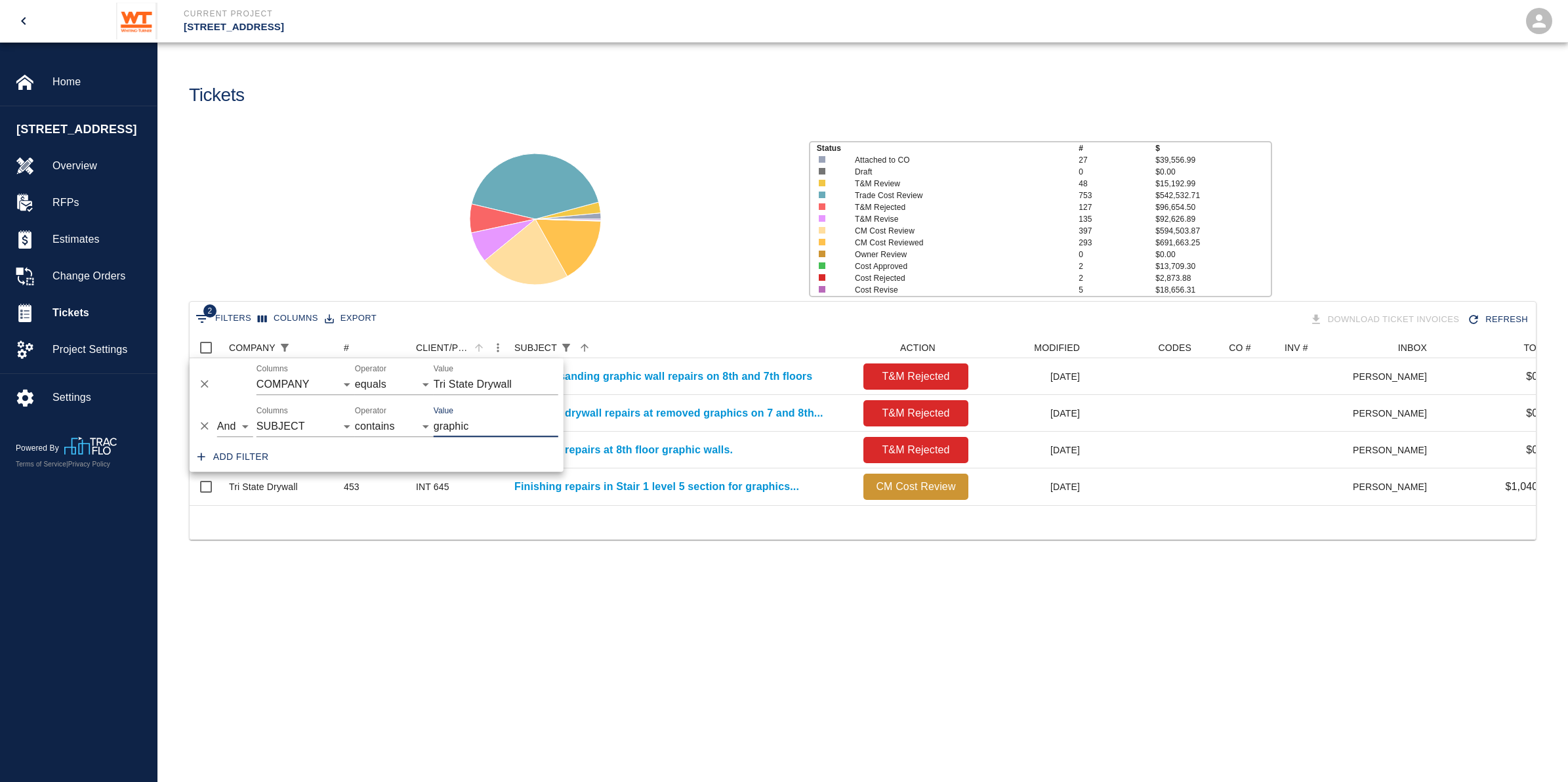
drag, startPoint x: 477, startPoint y: 425, endPoint x: 424, endPoint y: 416, distance: 53.8
click at [424, 416] on div "And Or Columns COMPANY ID # CLIENT/PCO # SUBJECT DESCRIPTION ACTION WORK MODIFI…" at bounding box center [376, 421] width 374 height 42
type input "finish"
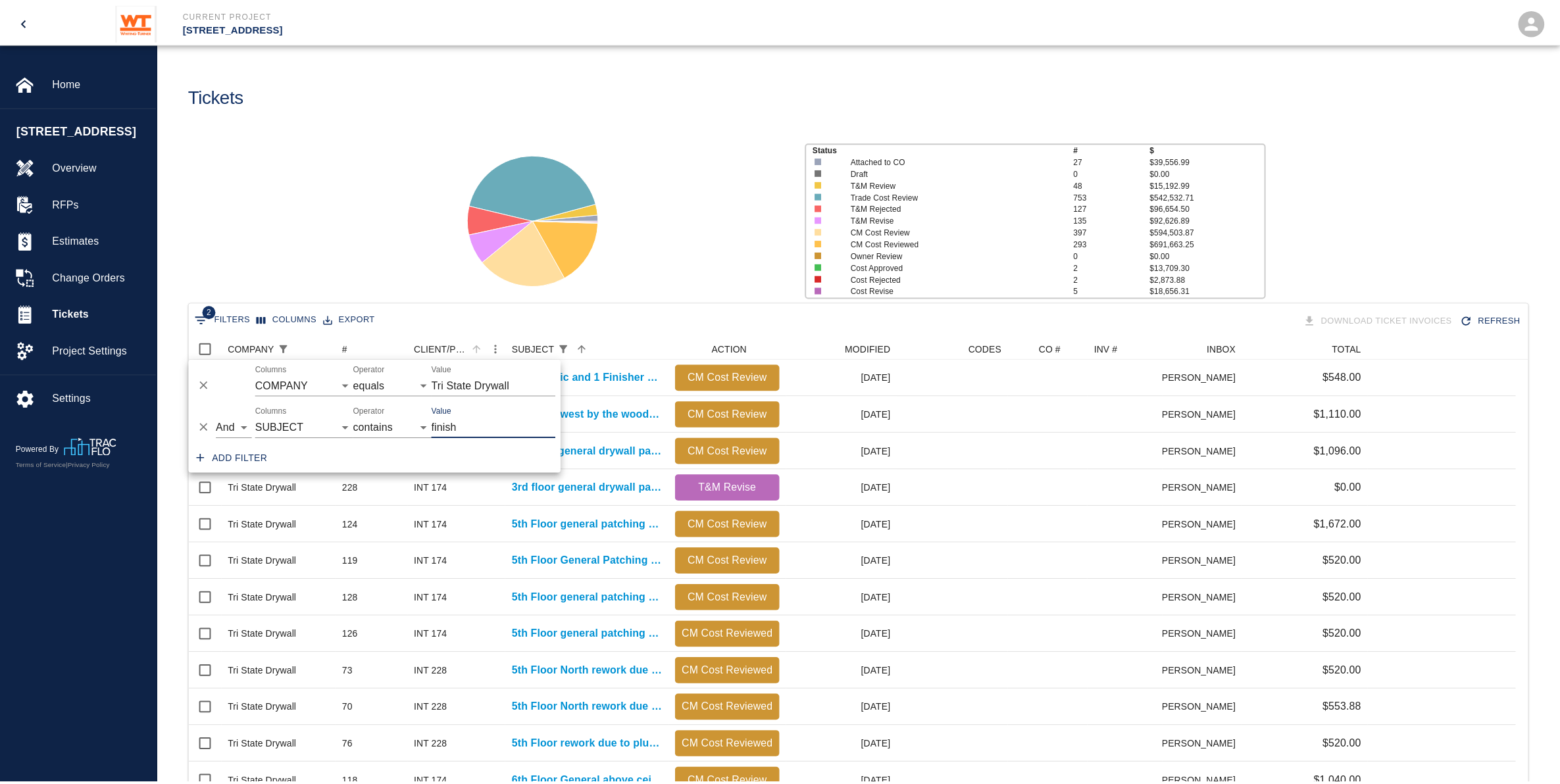
scroll to position [12, 13]
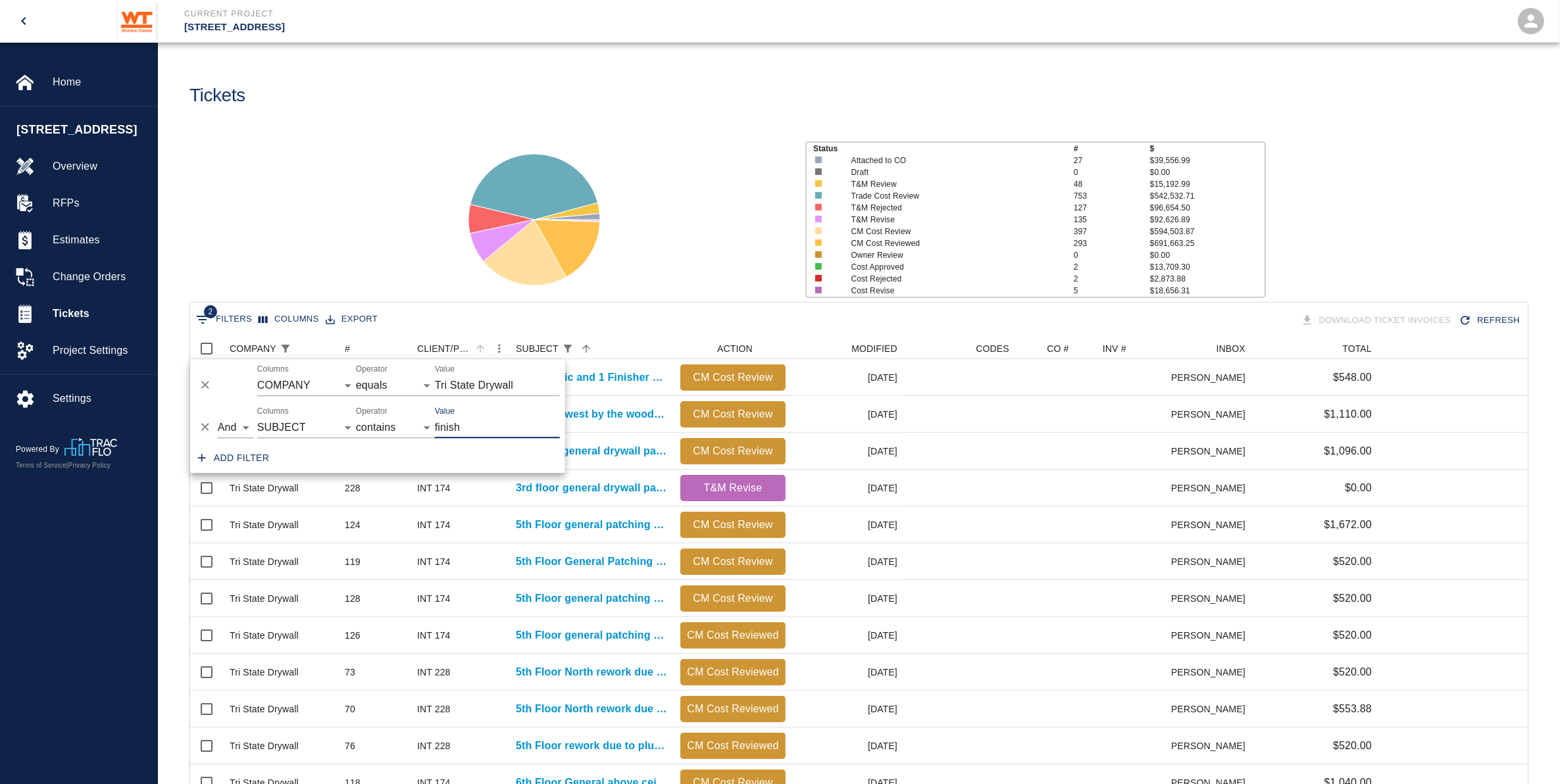
click at [735, 128] on div at bounding box center [618, 214] width 353 height 175
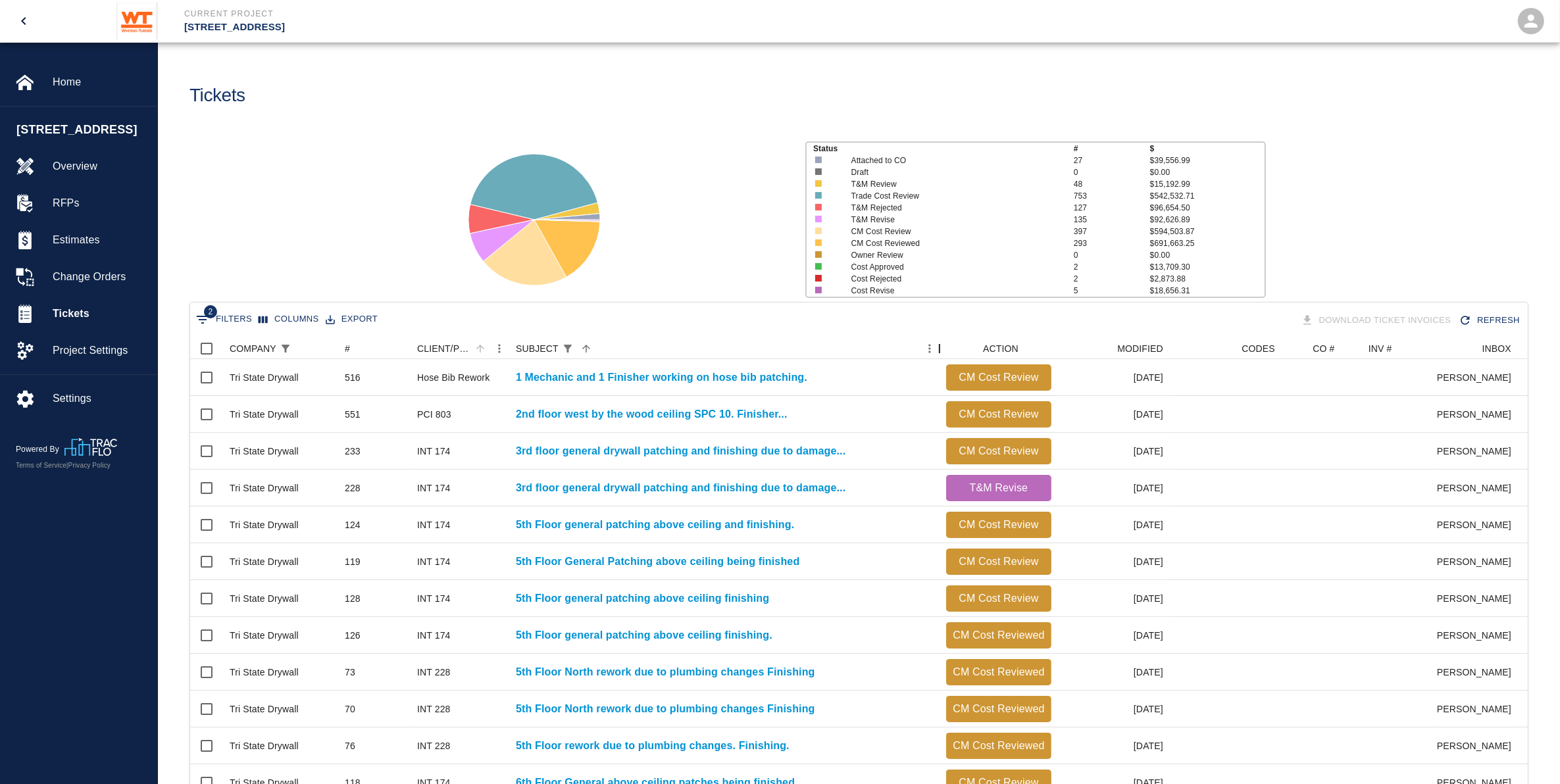
drag, startPoint x: 676, startPoint y: 347, endPoint x: 942, endPoint y: 353, distance: 266.1
click at [942, 353] on div "SUBJECT" at bounding box center [939, 349] width 16 height 21
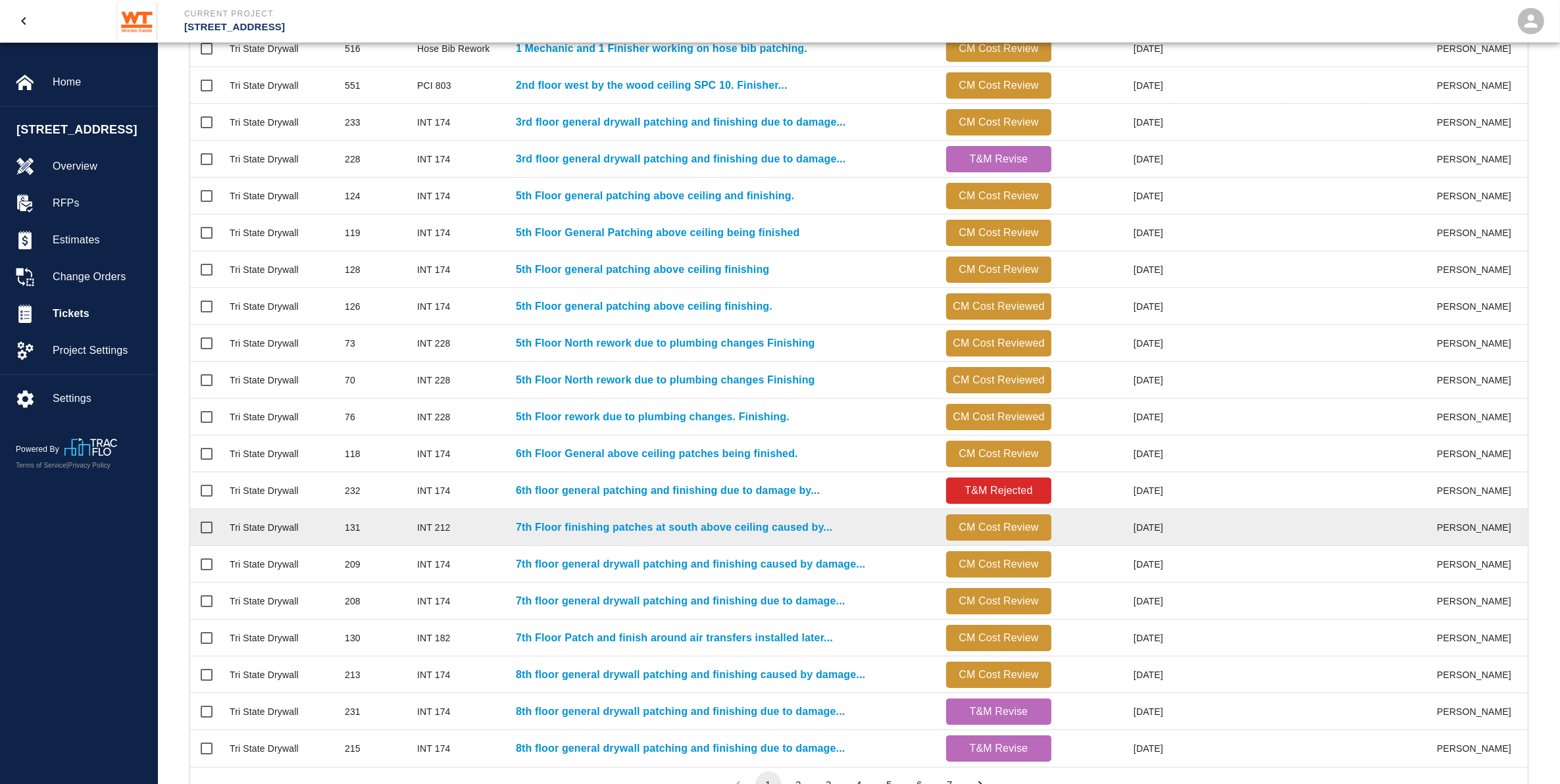
scroll to position [390, 0]
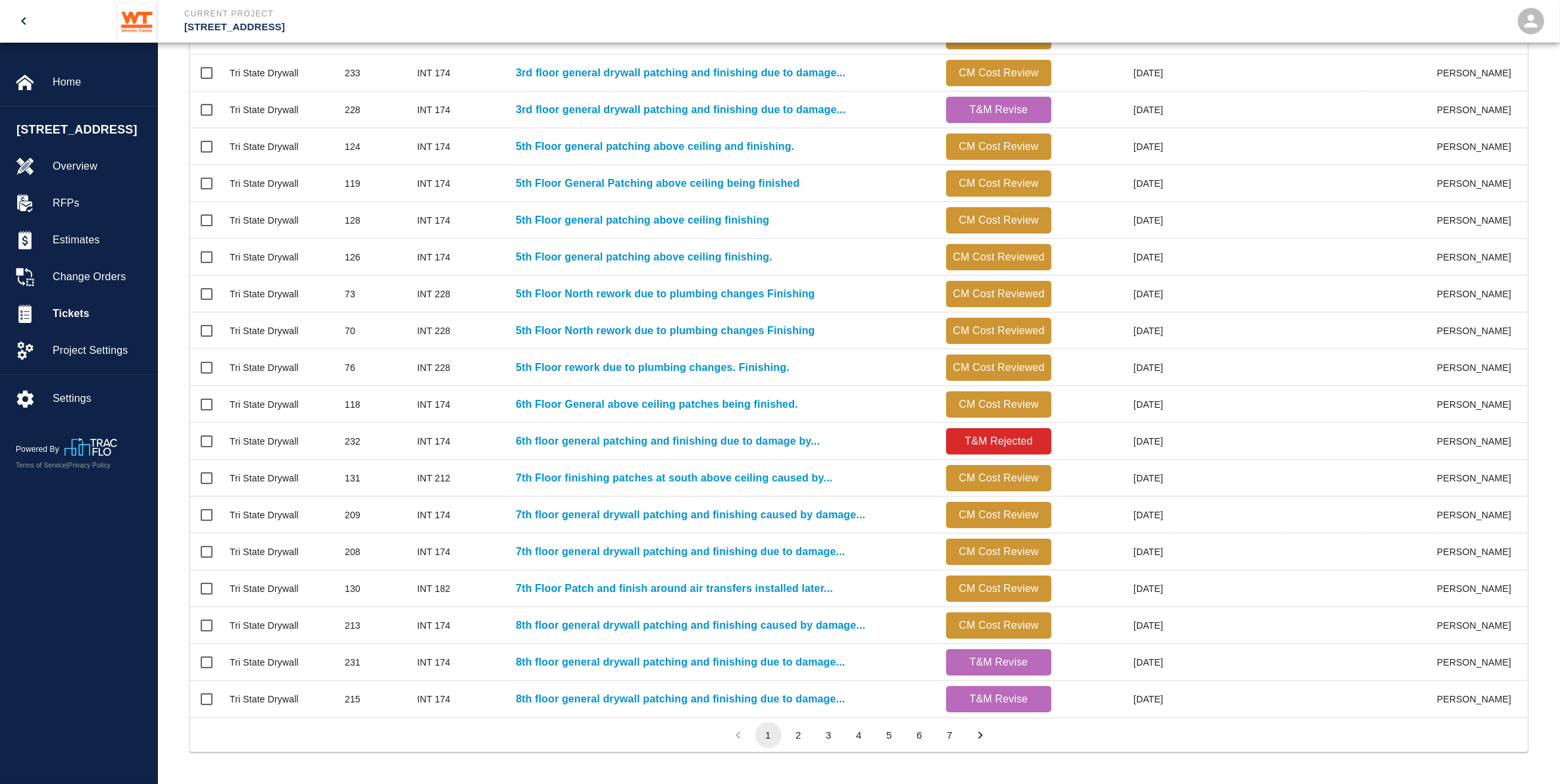
click at [979, 729] on icon "Go to next page" at bounding box center [981, 735] width 14 height 14
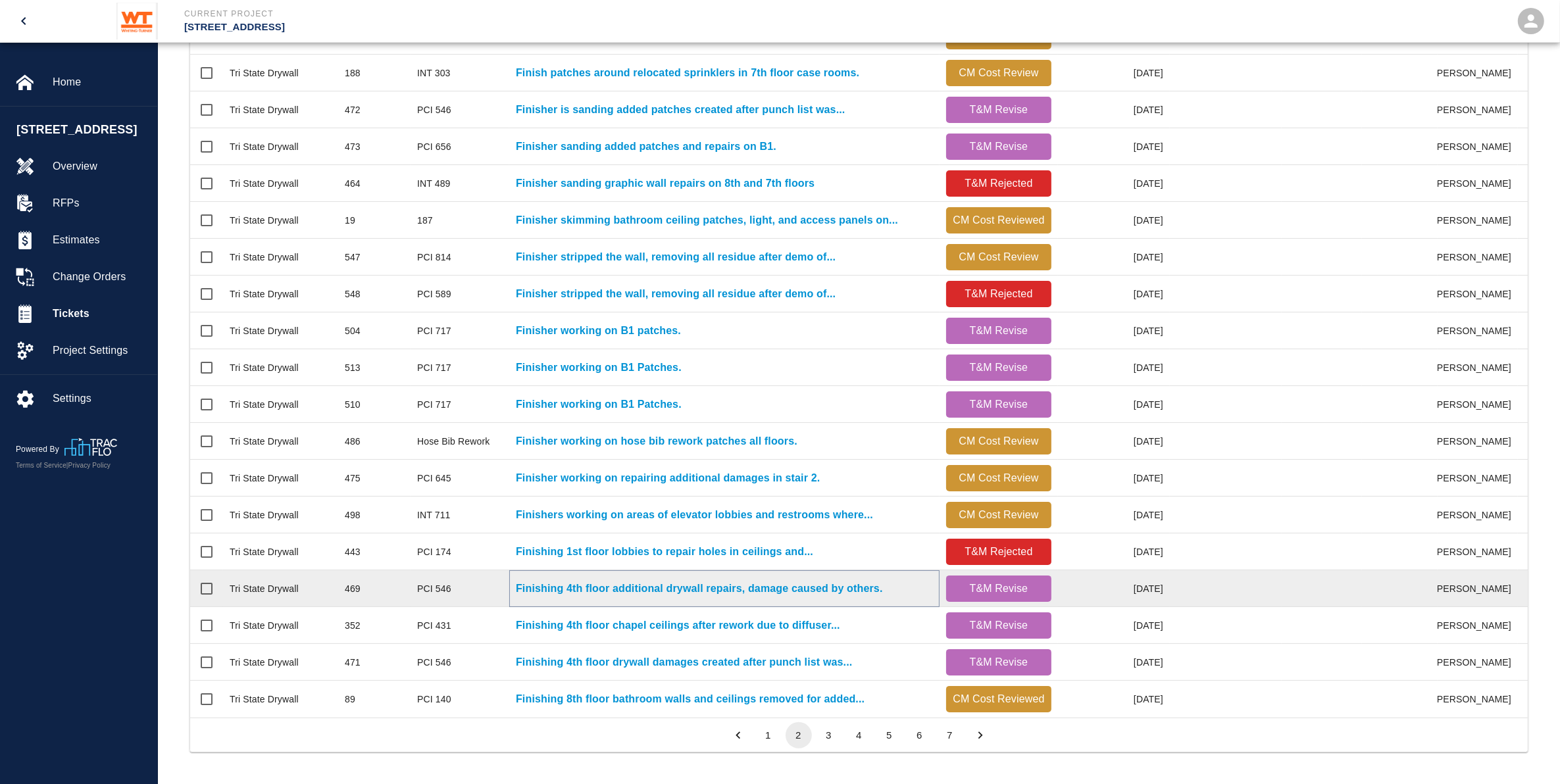
drag, startPoint x: 281, startPoint y: 575, endPoint x: 540, endPoint y: 577, distance: 259.0
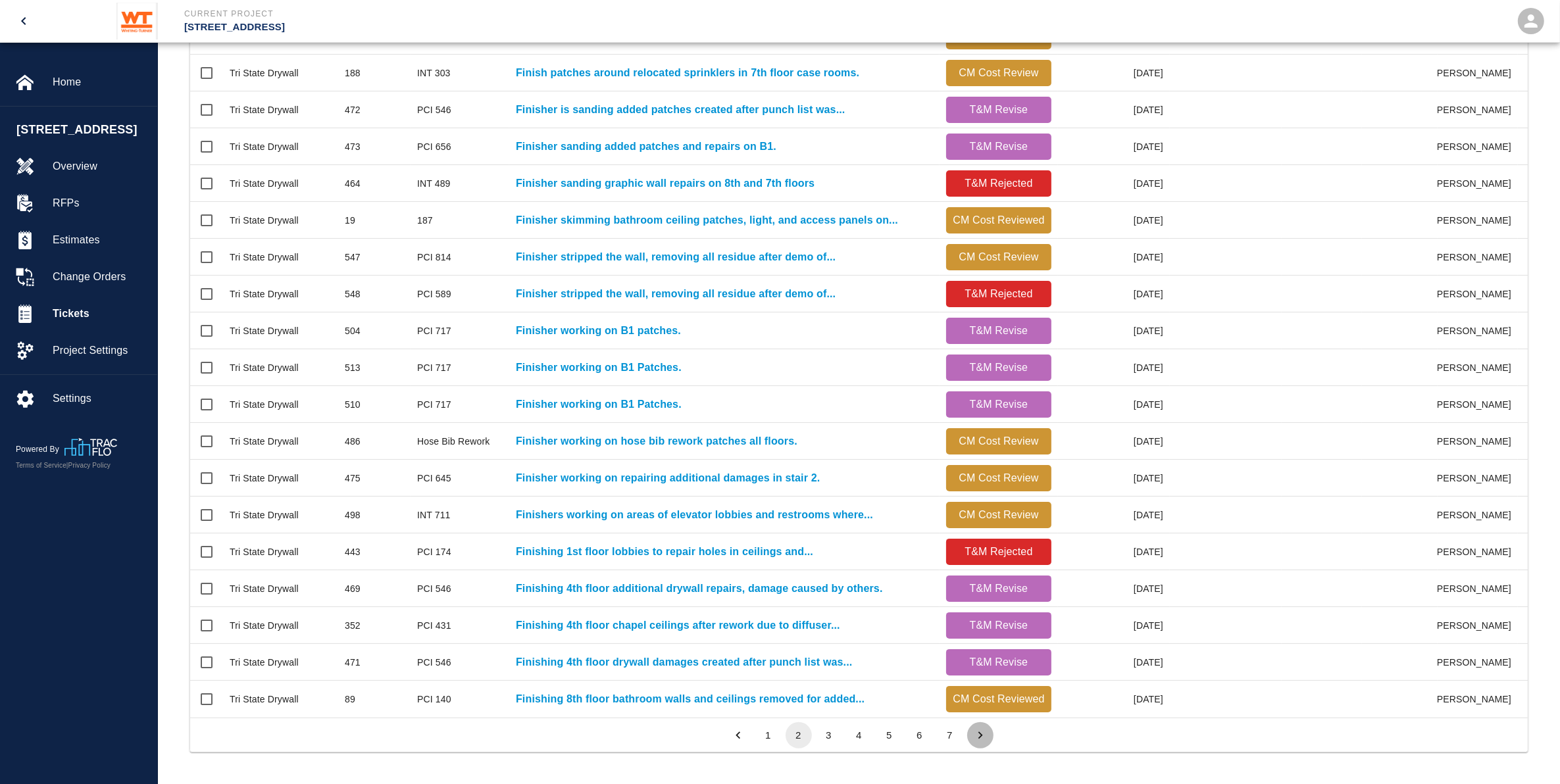
click at [975, 736] on icon "Go to next page" at bounding box center [981, 735] width 14 height 14
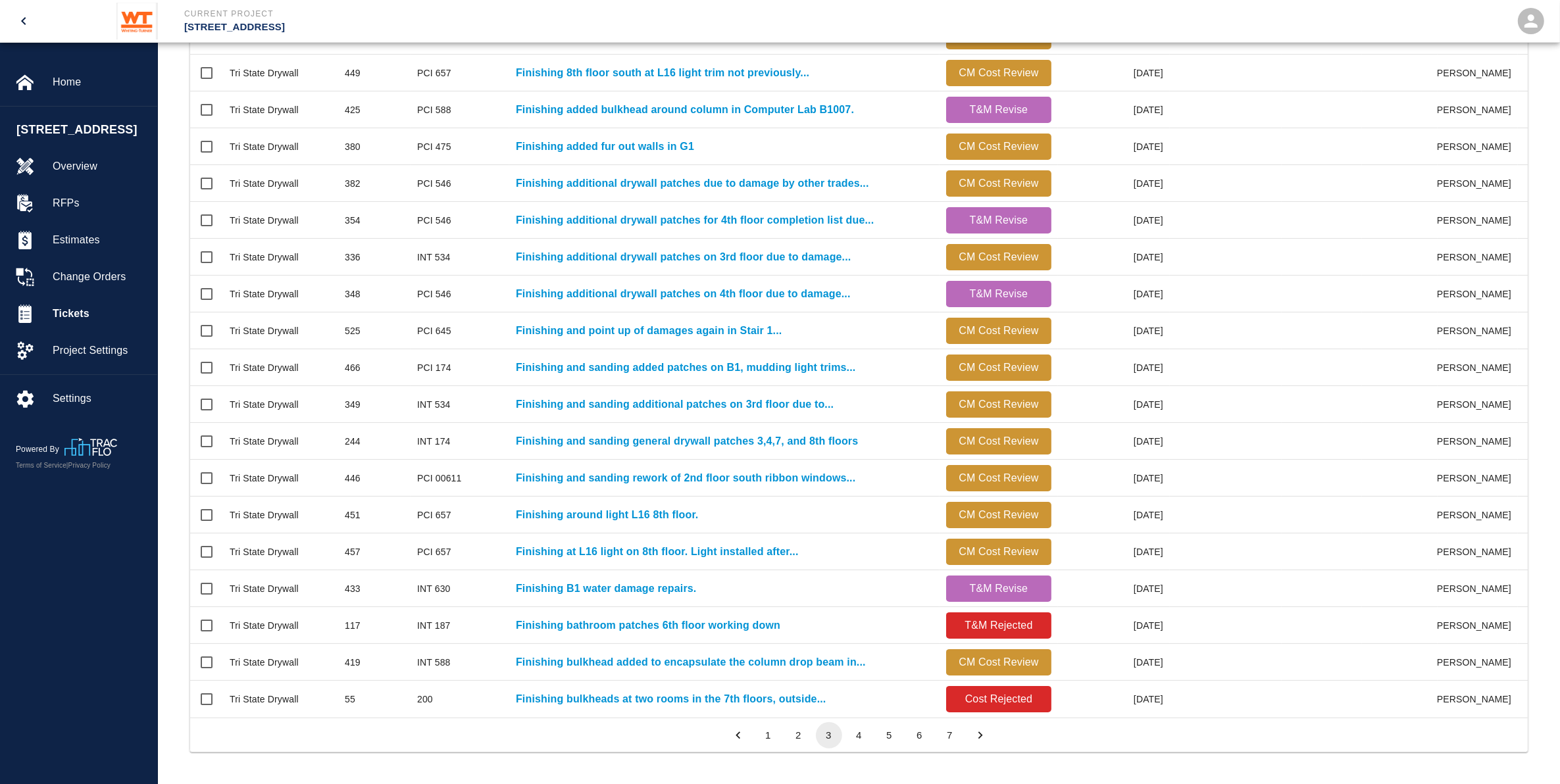
click at [741, 734] on icon "Go to previous page" at bounding box center [738, 735] width 14 height 14
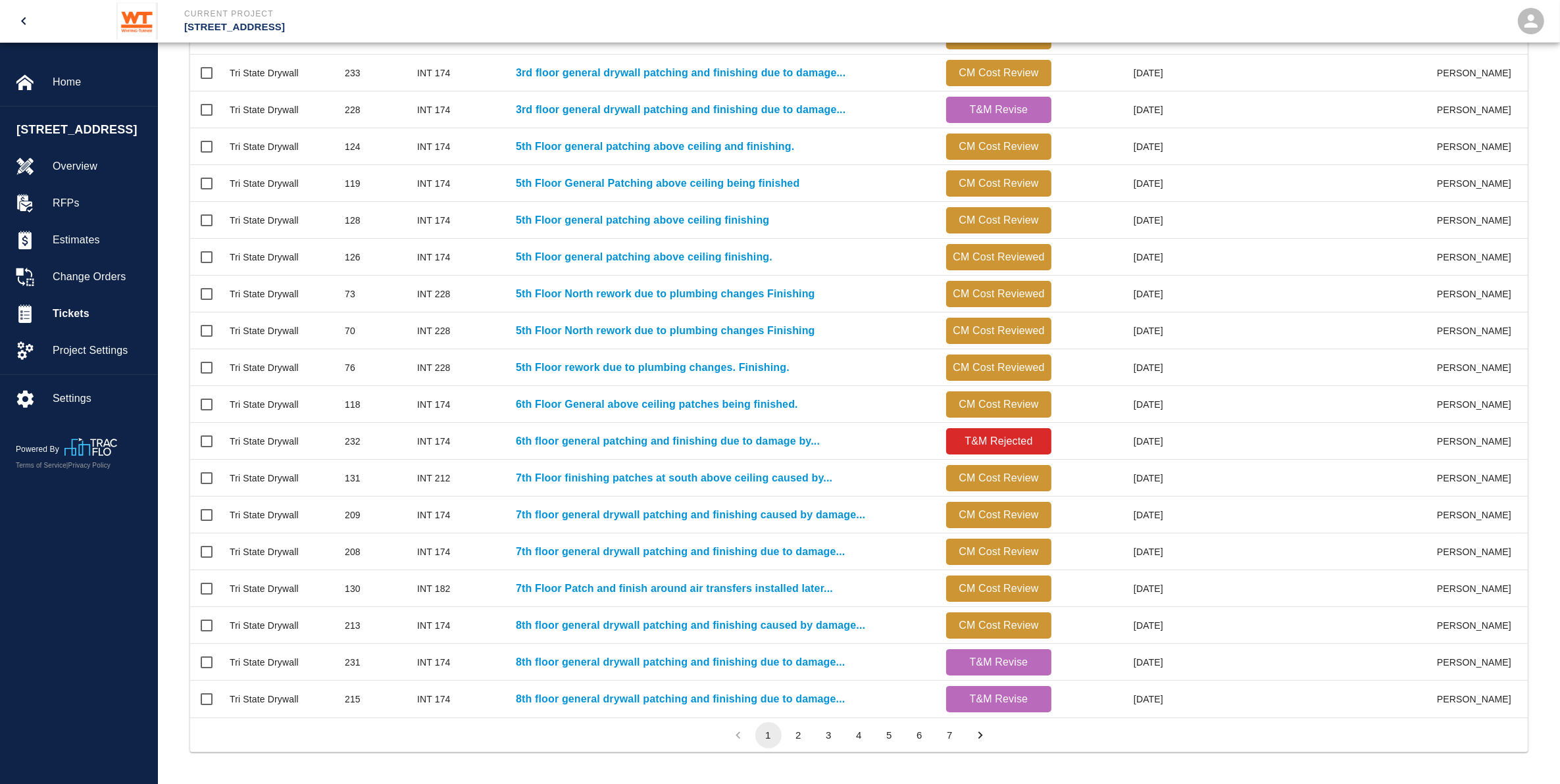
click at [741, 734] on li "pagination navigation" at bounding box center [739, 736] width 30 height 26
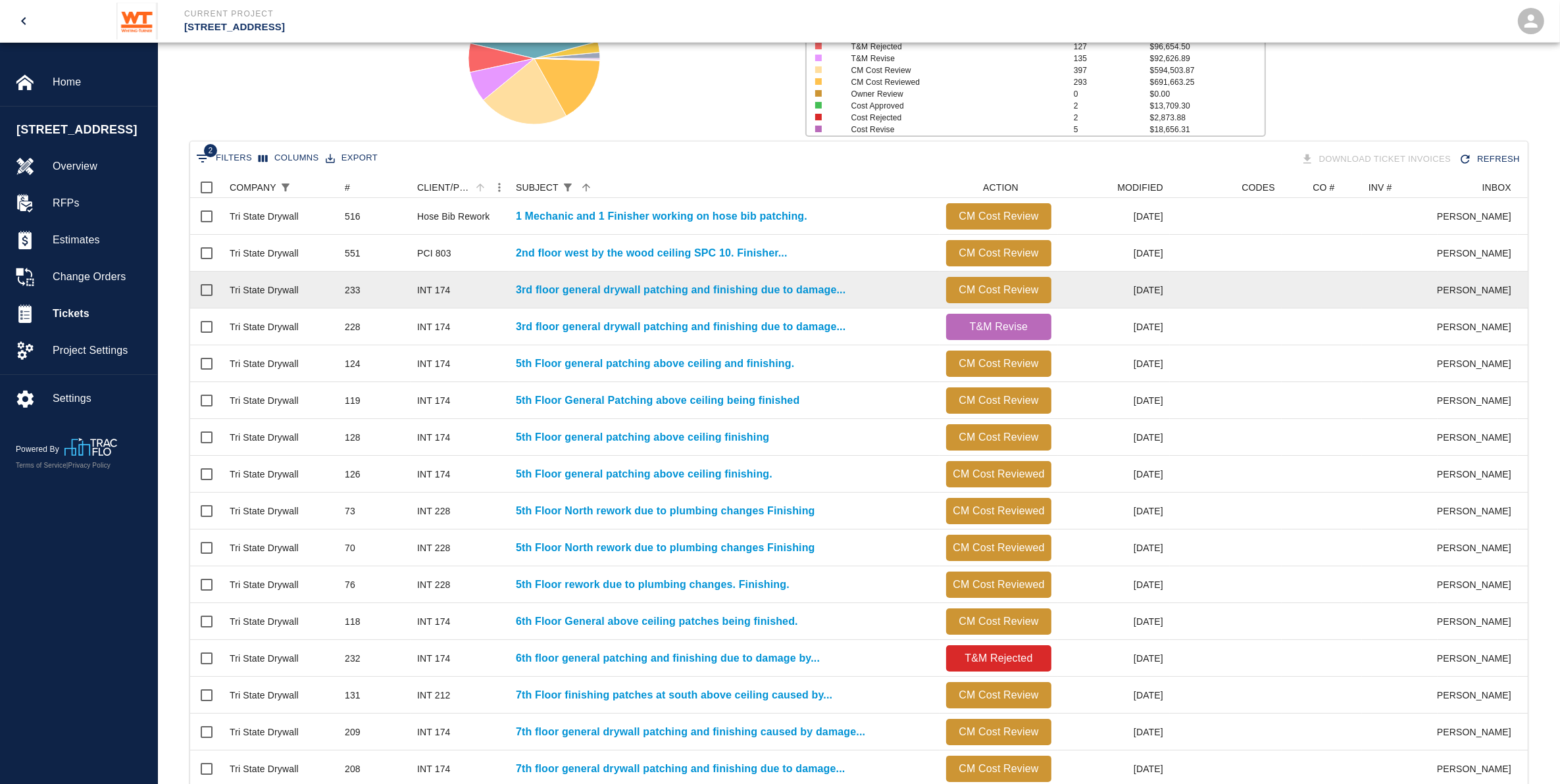
scroll to position [0, 0]
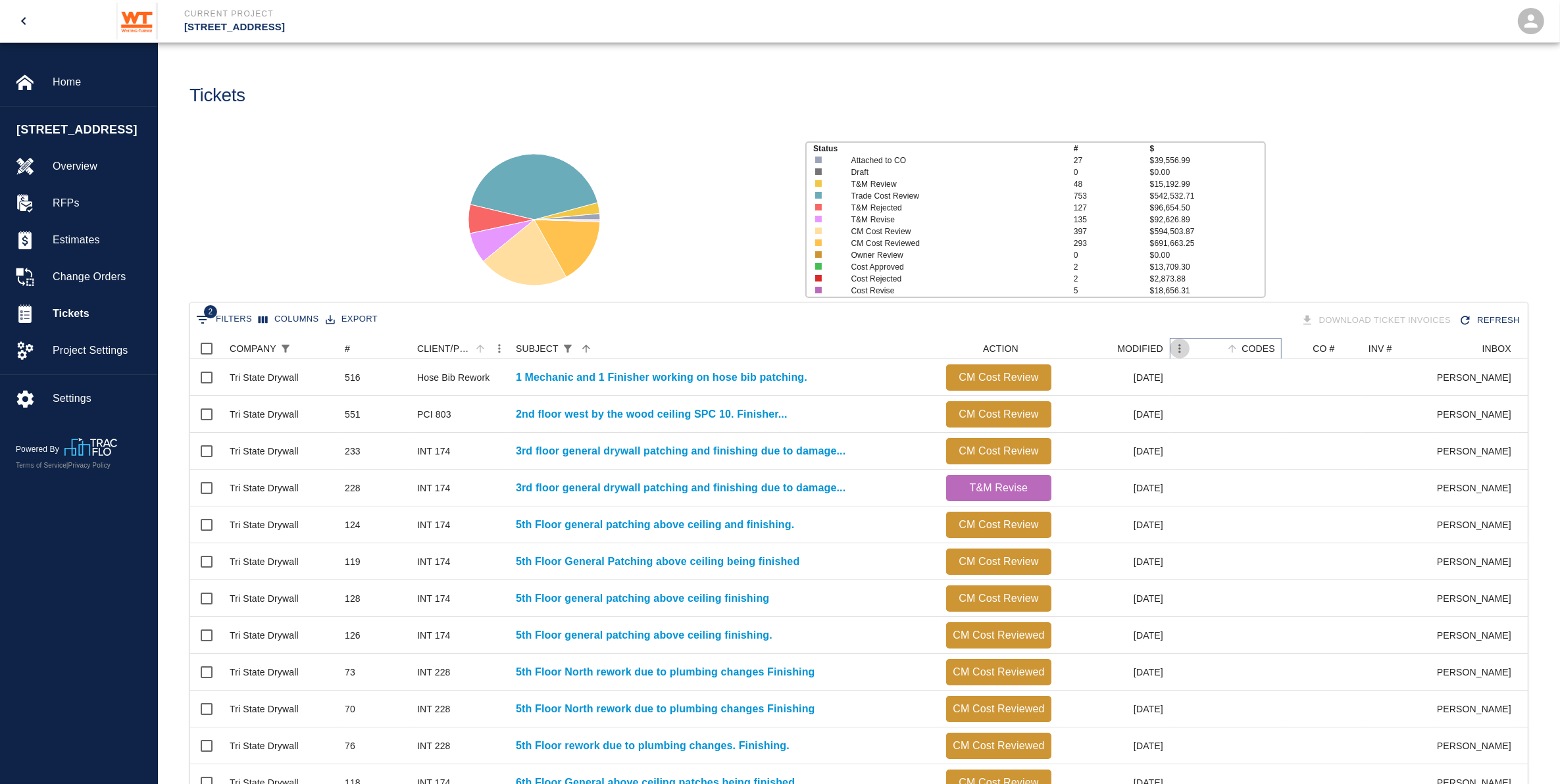
click at [1181, 350] on icon "Menu" at bounding box center [1180, 349] width 13 height 13
click at [1162, 352] on div "MODIFIED" at bounding box center [1170, 349] width 16 height 21
click at [1122, 345] on div "MODIFIED" at bounding box center [1140, 349] width 46 height 21
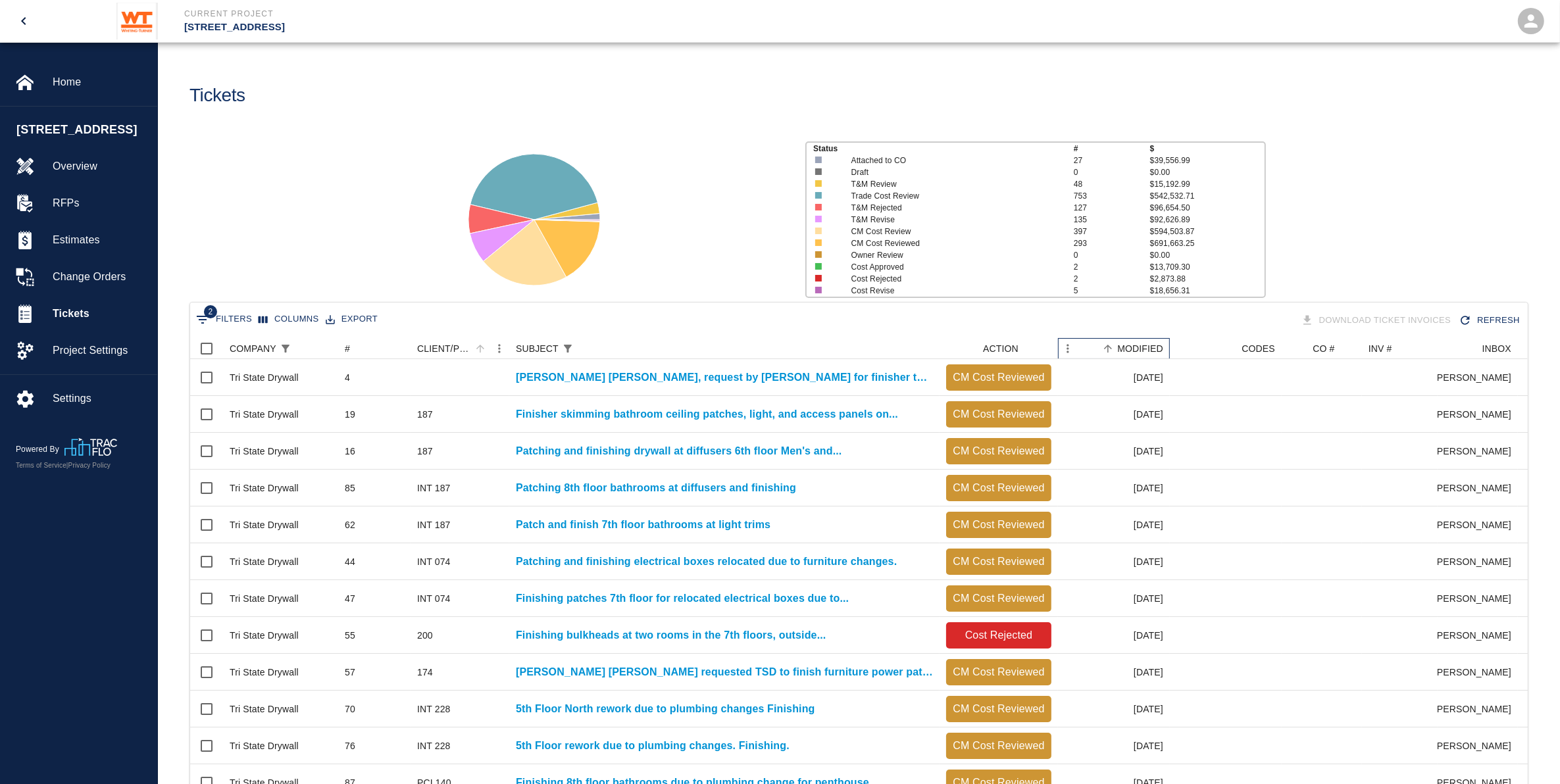
click at [1122, 345] on div "MODIFIED" at bounding box center [1140, 349] width 46 height 21
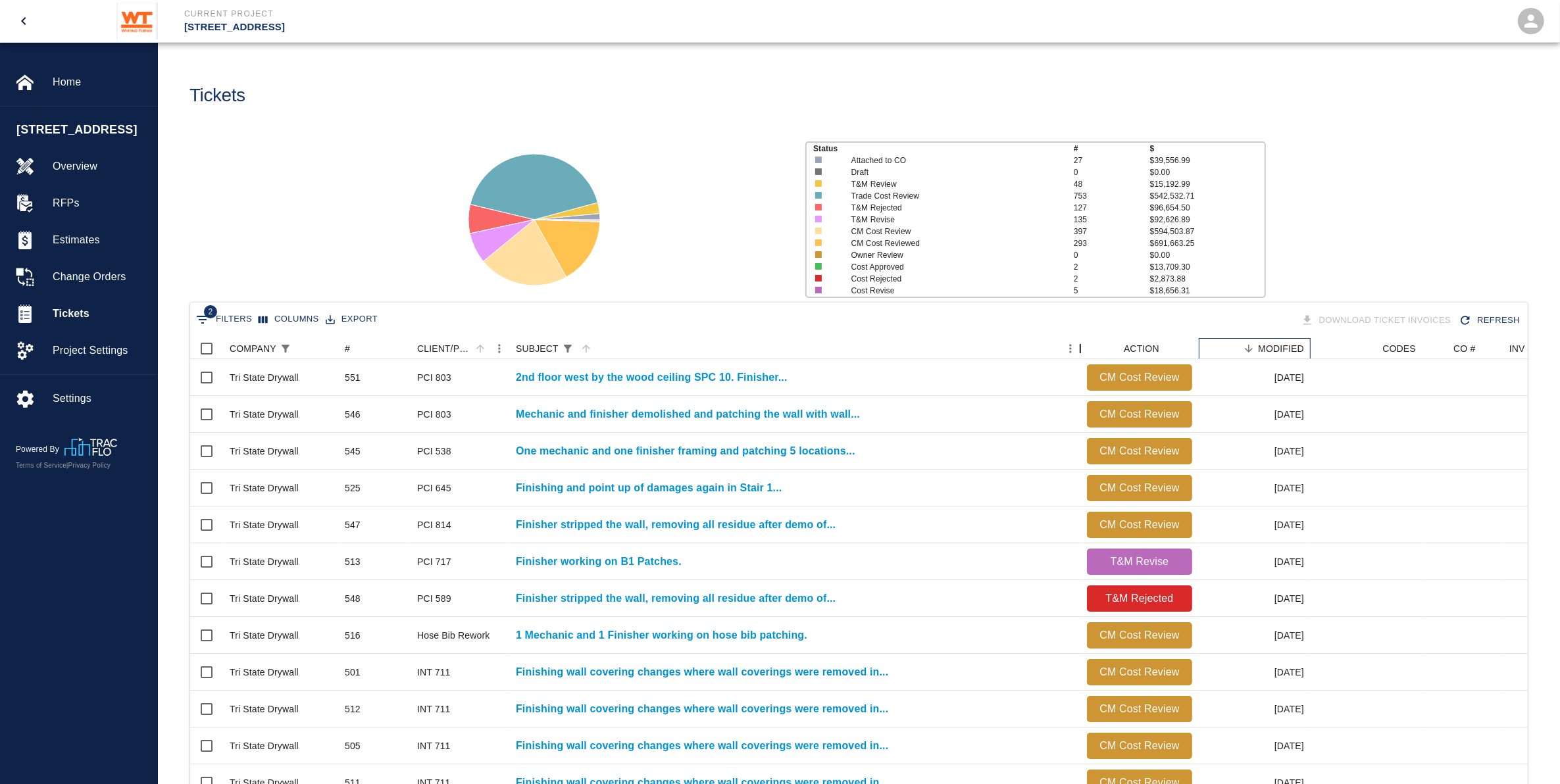
drag, startPoint x: 940, startPoint y: 349, endPoint x: 1097, endPoint y: 350, distance: 157.0
click at [1089, 350] on div "SUBJECT" at bounding box center [1080, 349] width 16 height 21
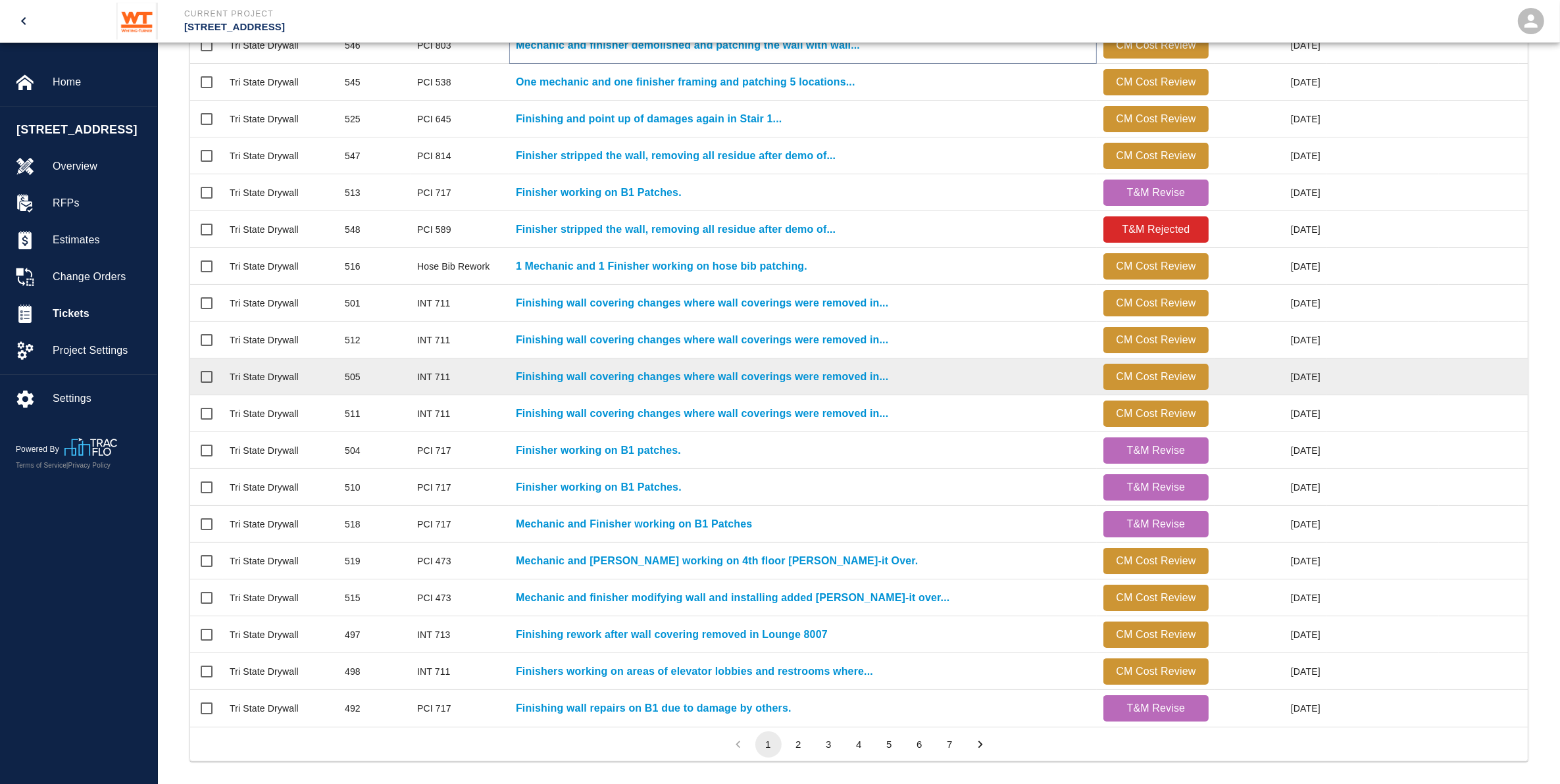
scroll to position [390, 0]
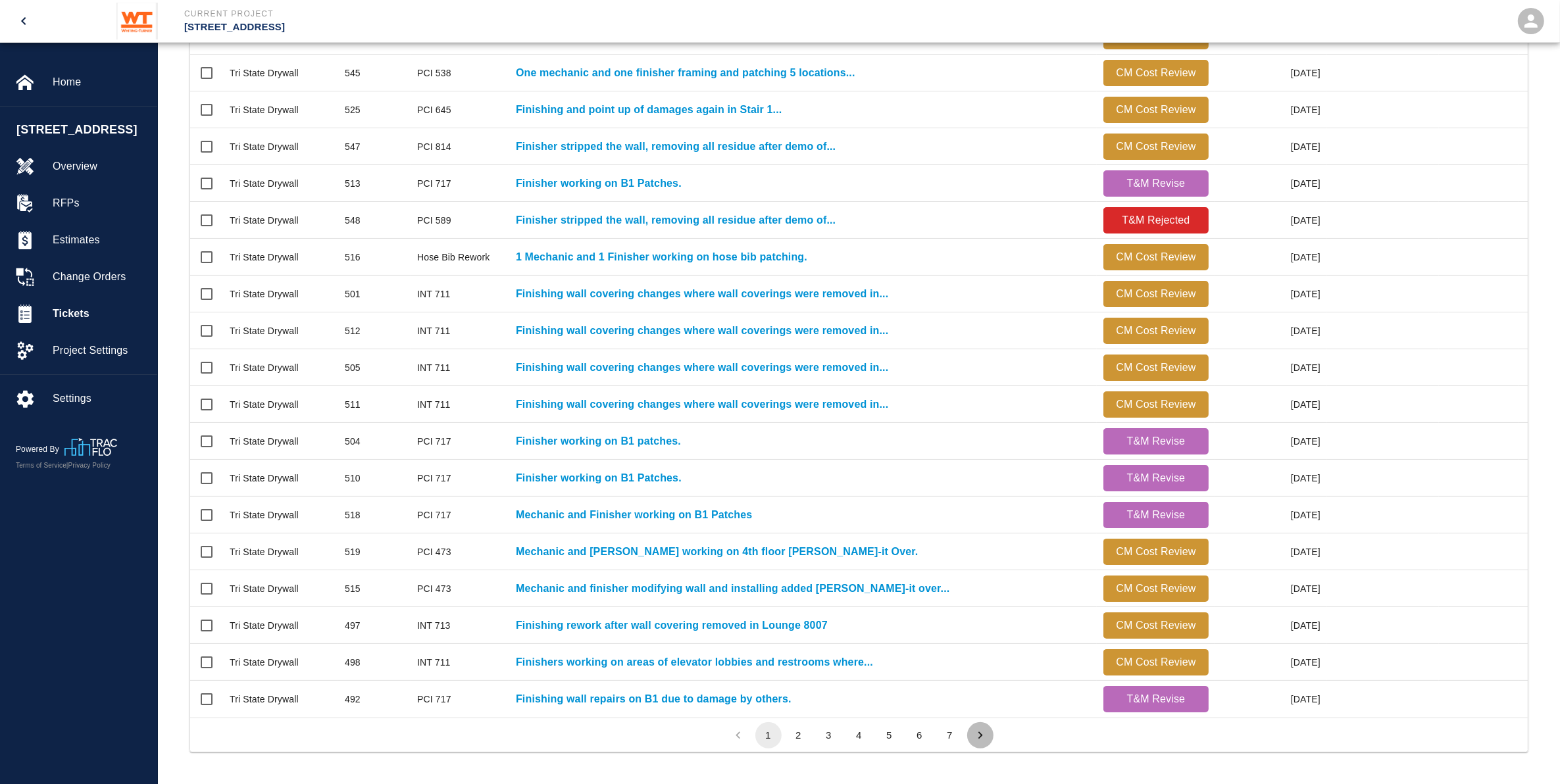
click at [985, 732] on icon "Go to next page" at bounding box center [981, 735] width 14 height 14
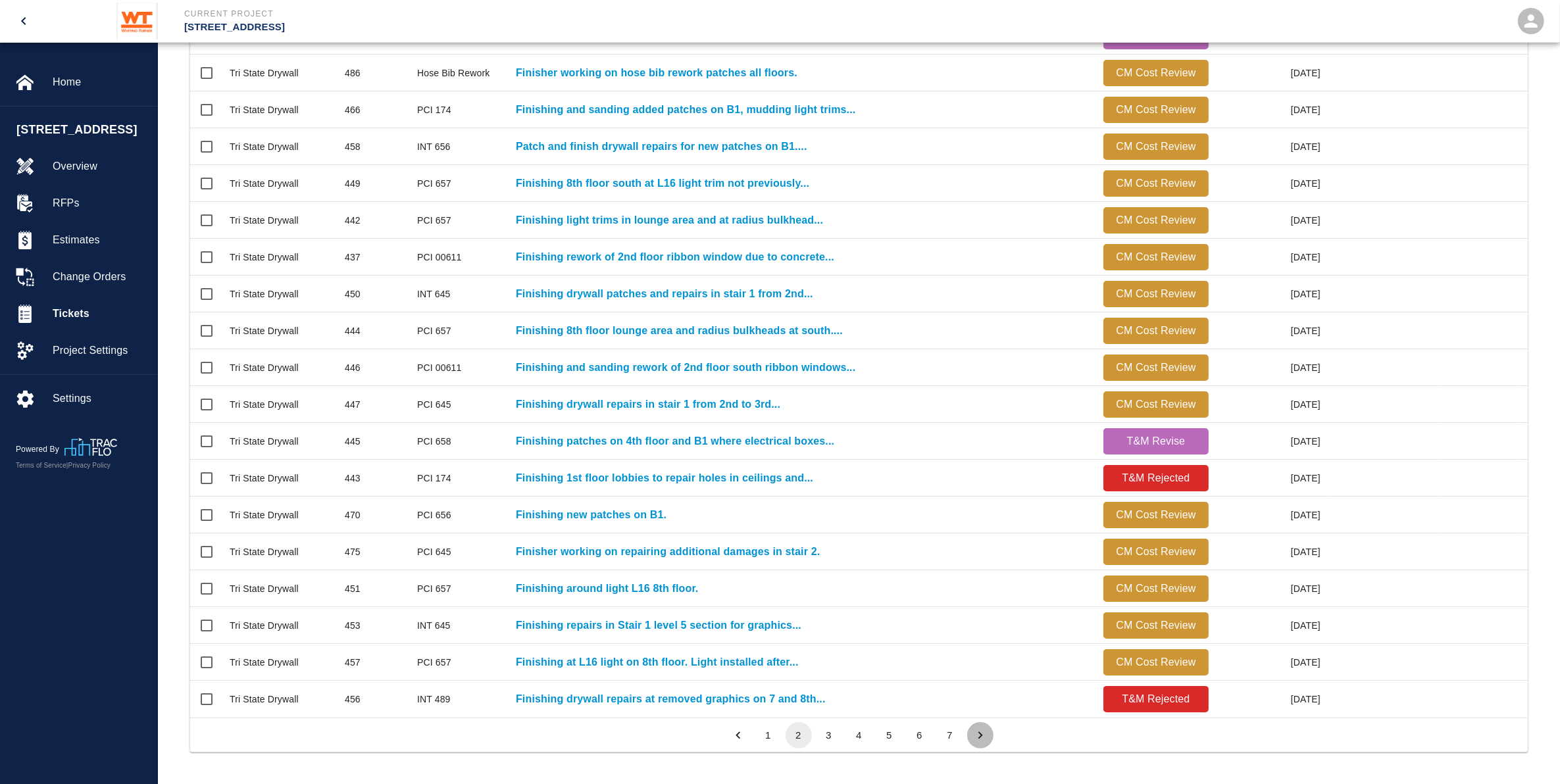
click at [979, 735] on icon "Go to next page" at bounding box center [981, 735] width 14 height 14
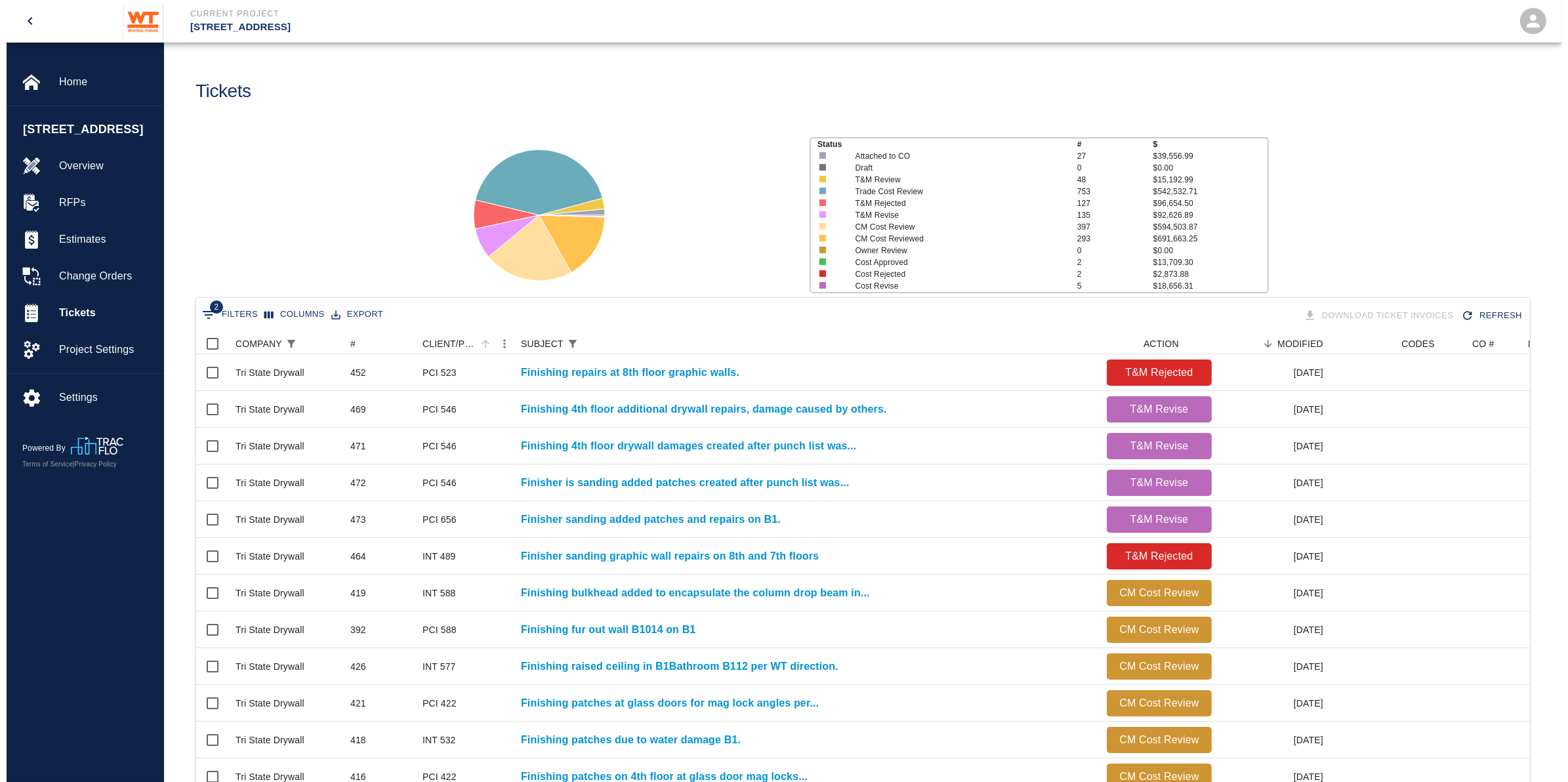
scroll to position [0, 0]
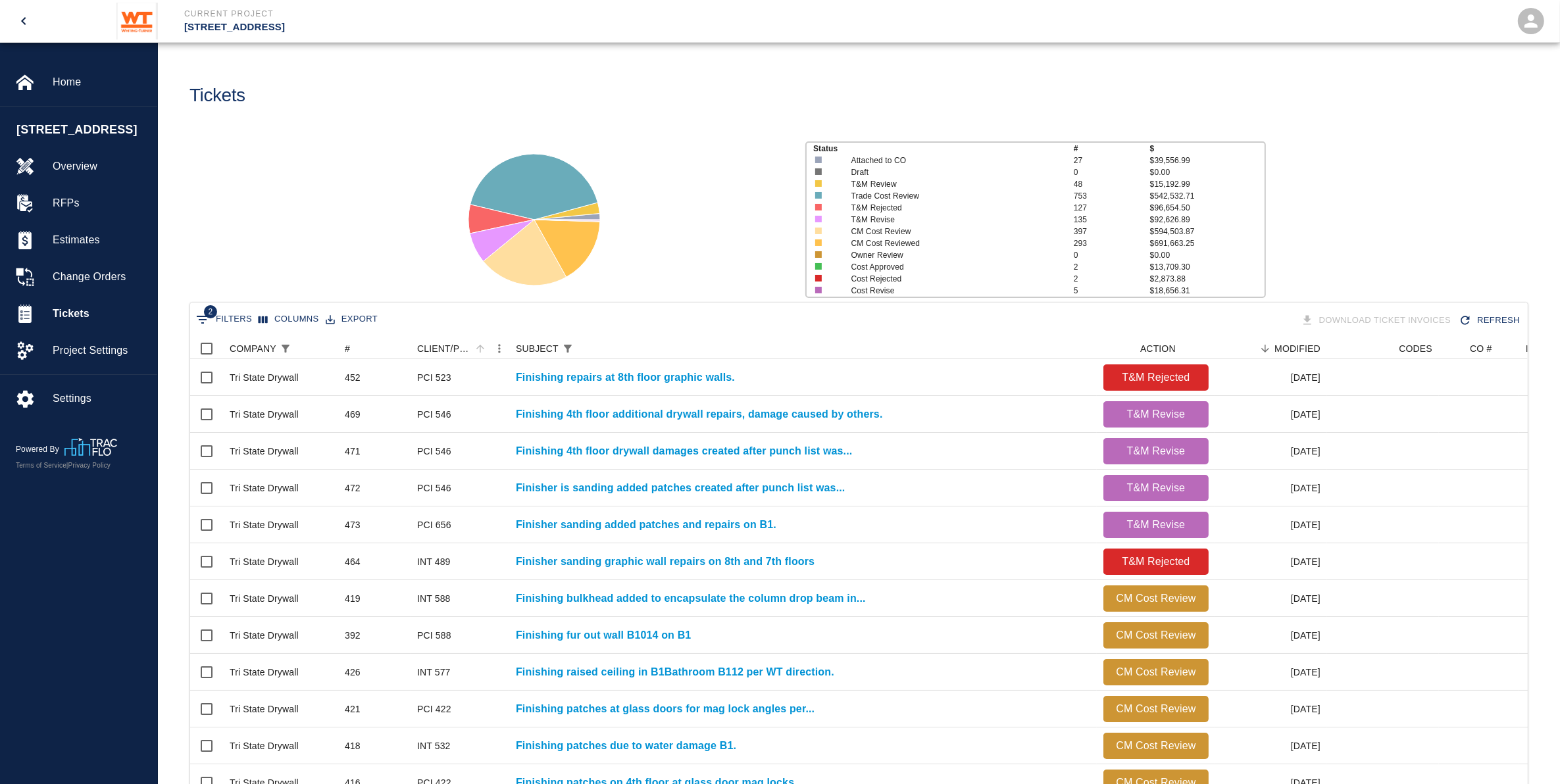
click at [236, 322] on button "2 Filters" at bounding box center [224, 320] width 63 height 21
select select "equals"
select select "subject"
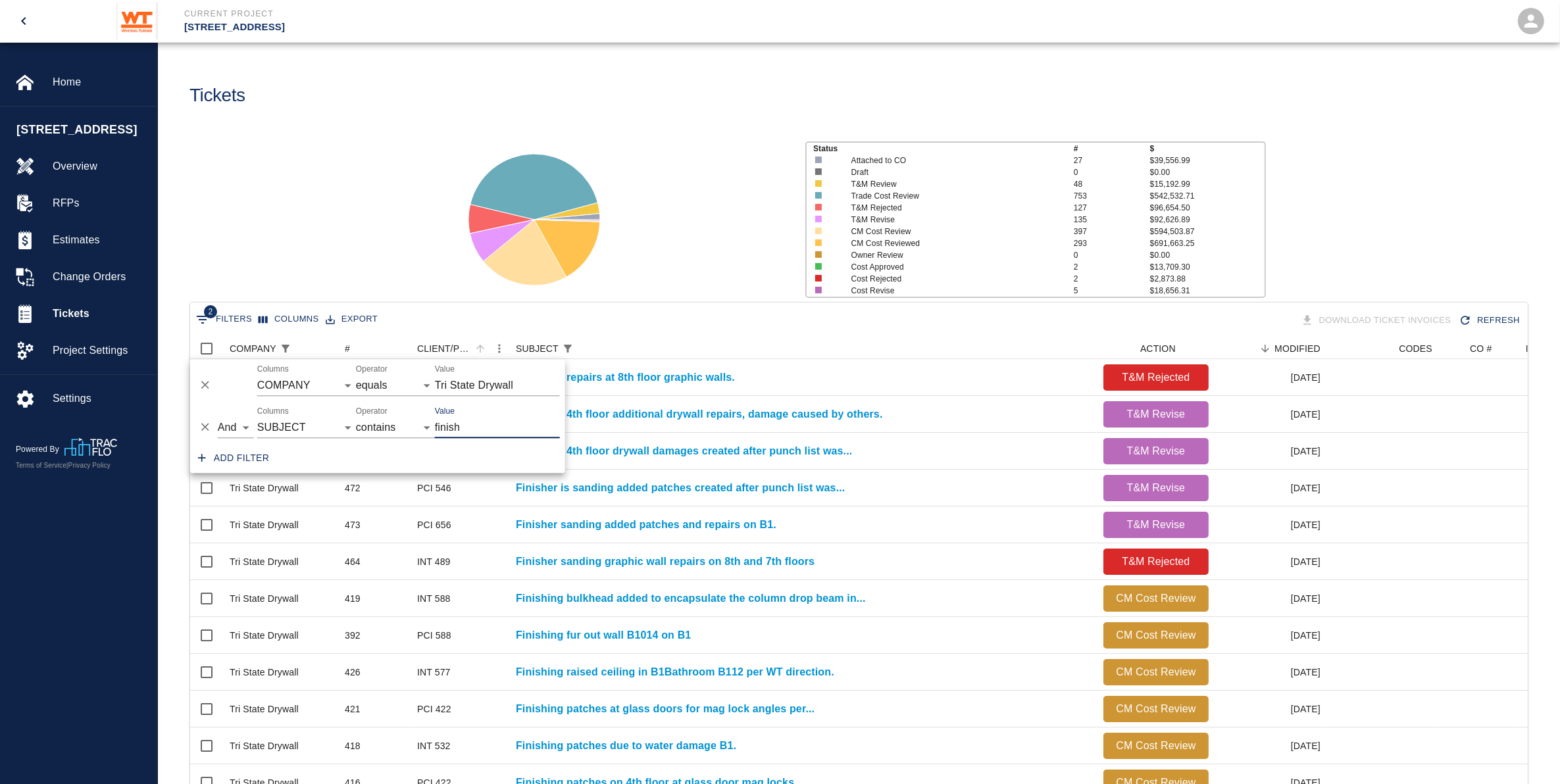
drag, startPoint x: 475, startPoint y: 432, endPoint x: 425, endPoint y: 426, distance: 50.4
click at [425, 426] on div "And Or Columns COMPANY ID # CLIENT/PCO # SUBJECT DESCRIPTION ACTION WORK MODIFI…" at bounding box center [378, 422] width 375 height 42
type input "graph"
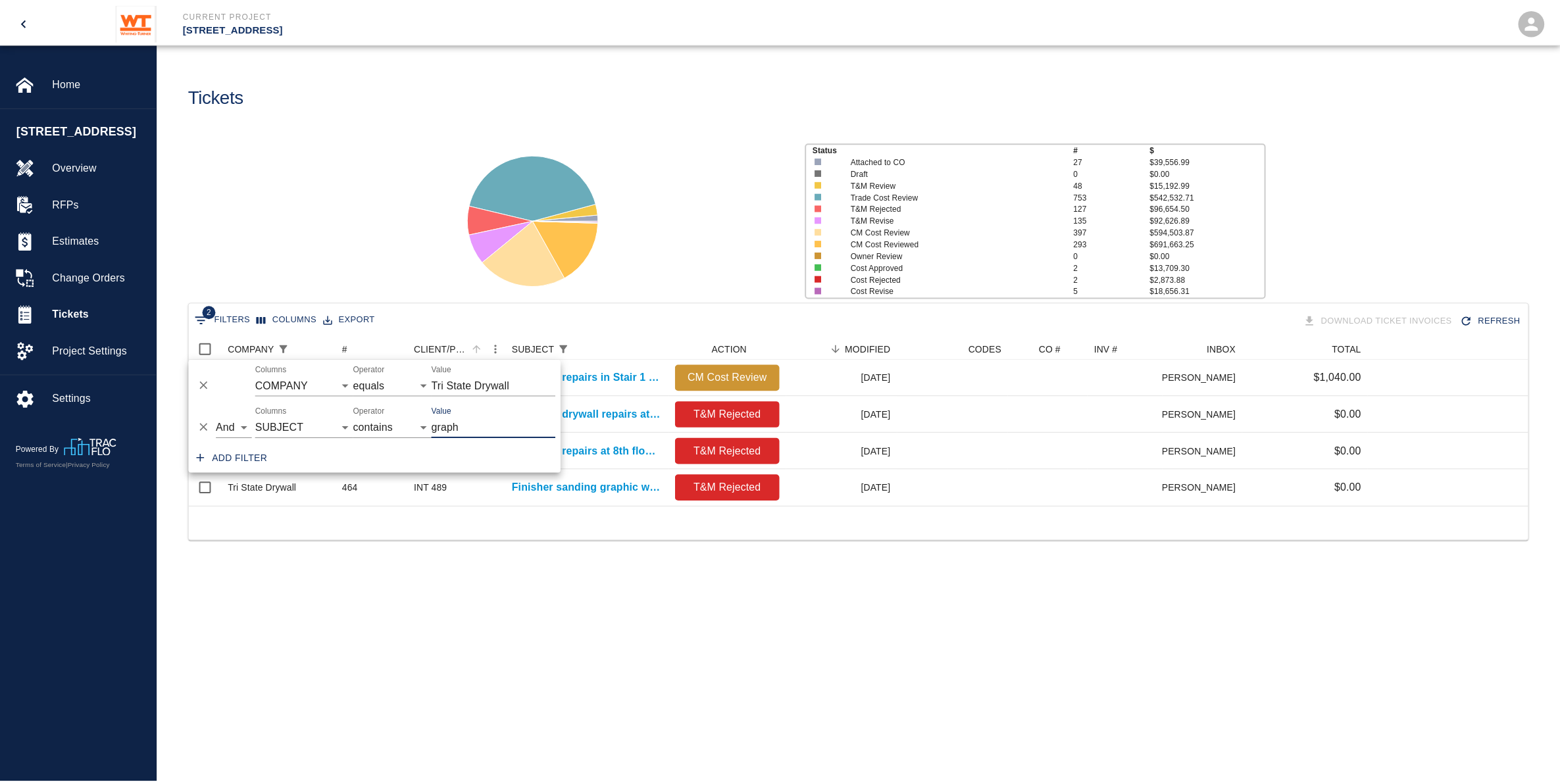
scroll to position [13, 13]
click at [659, 270] on div at bounding box center [623, 214] width 357 height 175
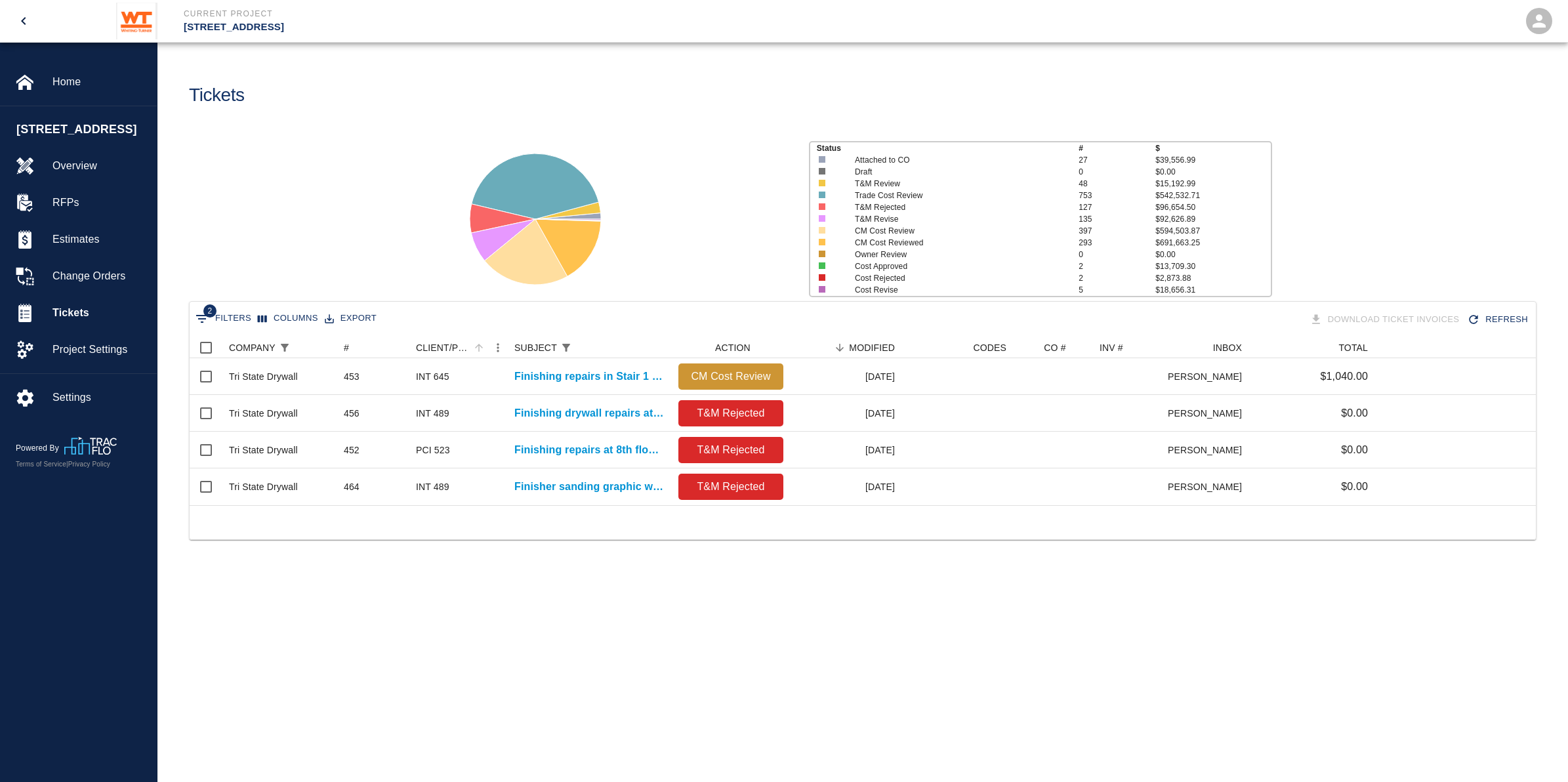
click at [215, 313] on span "2" at bounding box center [209, 311] width 13 height 13
select select "equals"
select select "subject"
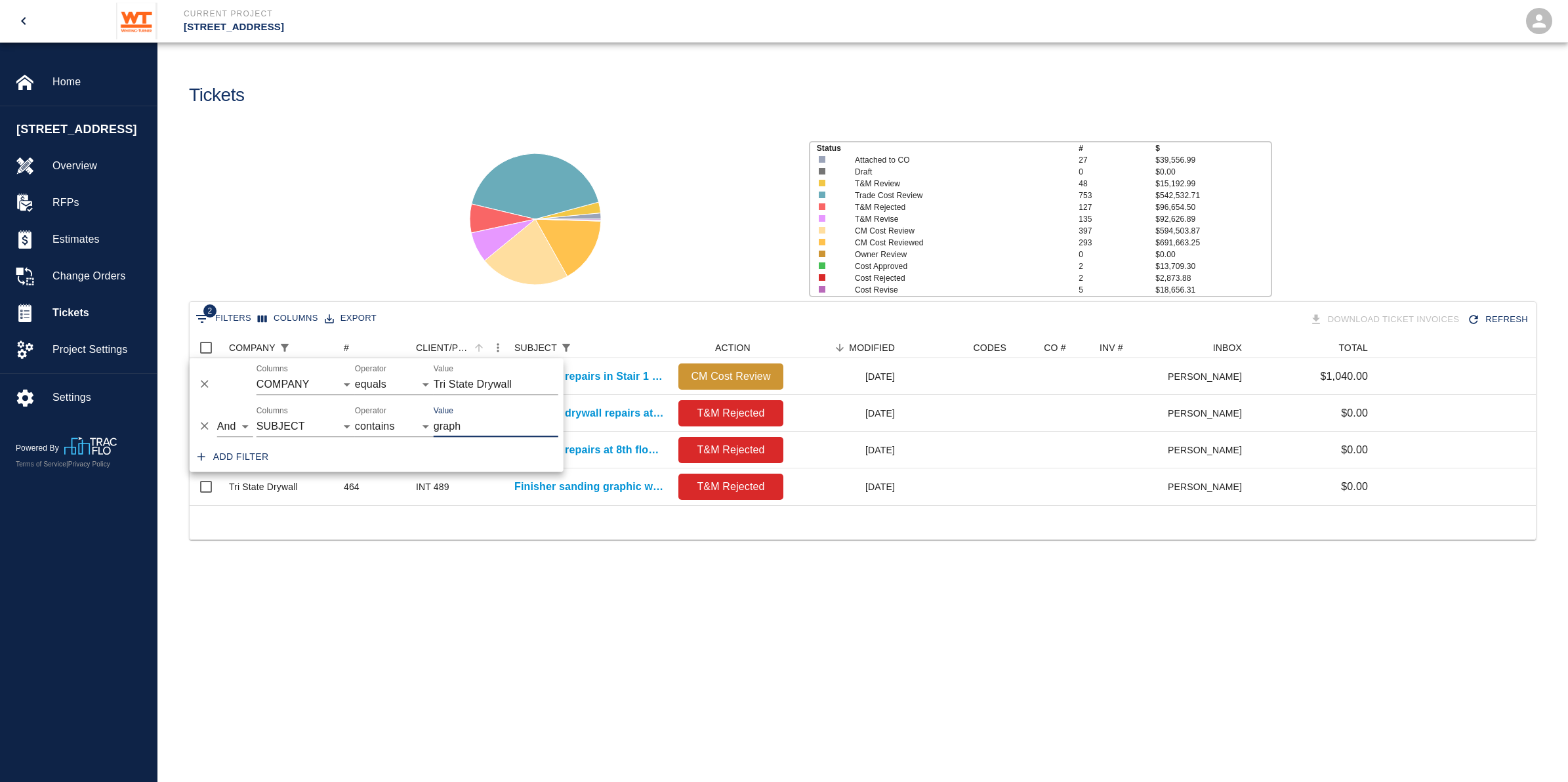
drag, startPoint x: 464, startPoint y: 425, endPoint x: 431, endPoint y: 427, distance: 33.1
click at [431, 425] on div "And Or Columns COMPANY ID # CLIENT/PCO # SUBJECT DESCRIPTION ACTION WORK MODIFI…" at bounding box center [376, 421] width 374 height 42
type input "4th"
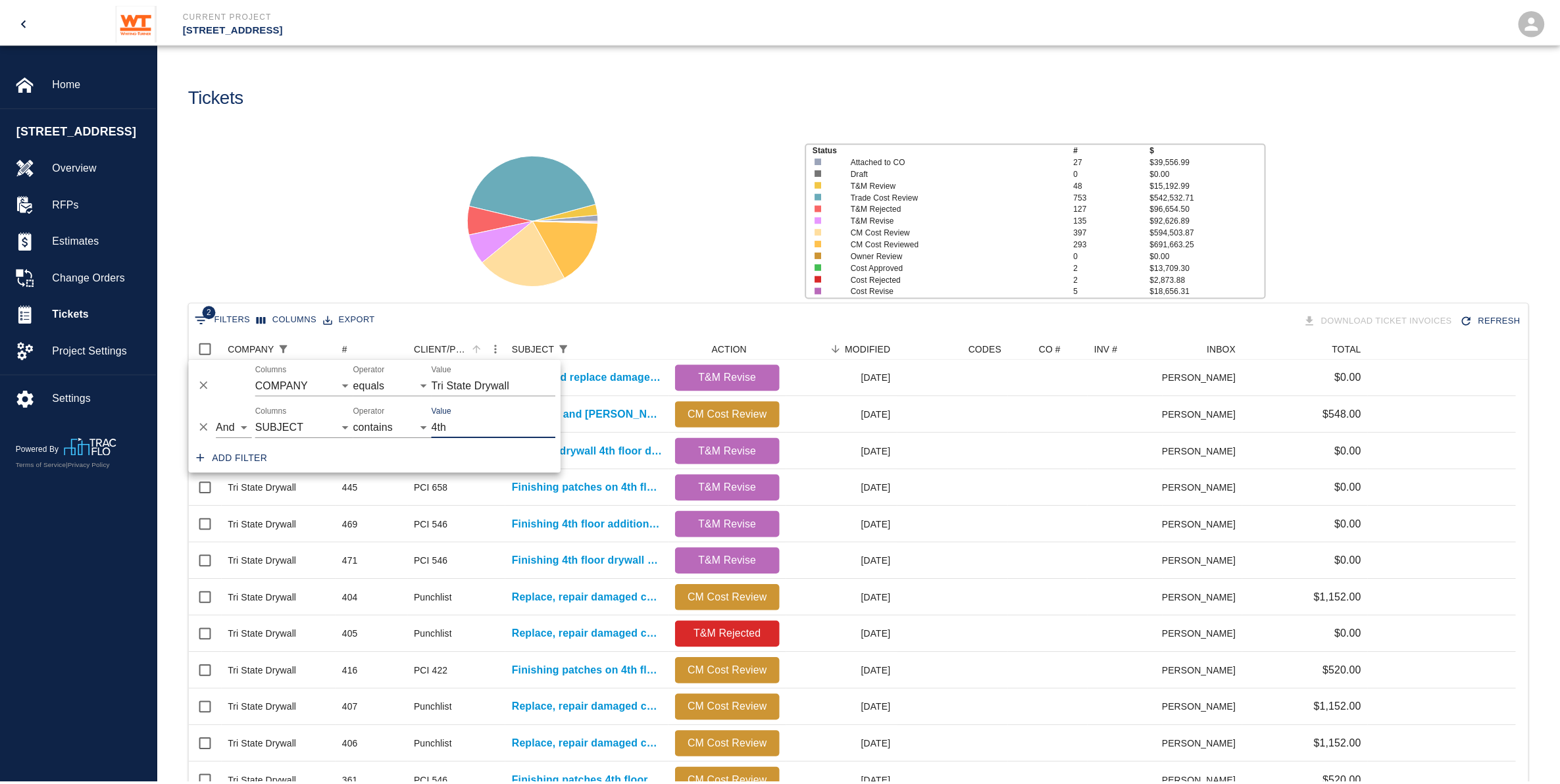
scroll to position [745, 1325]
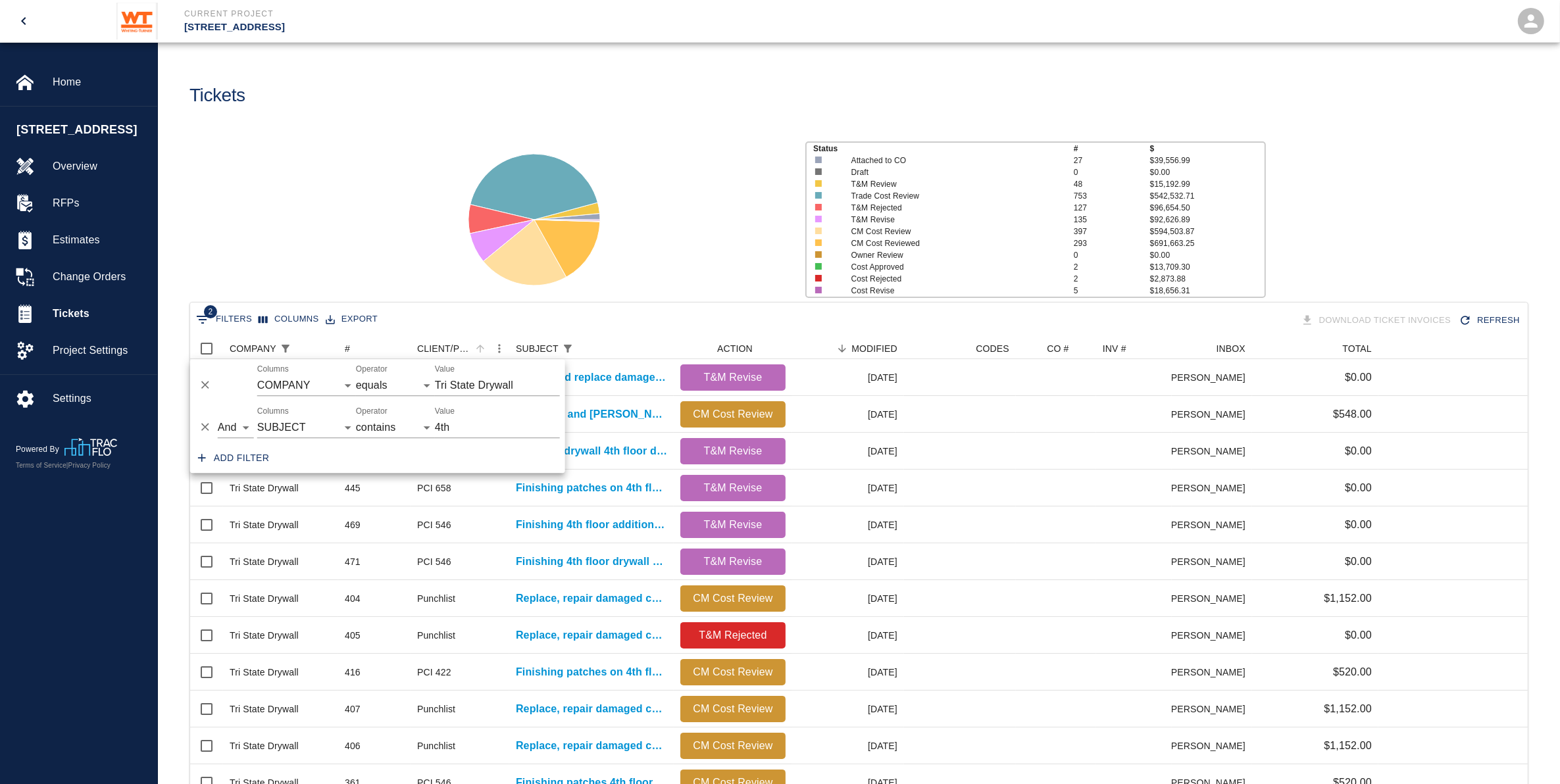
click at [708, 268] on div at bounding box center [618, 214] width 353 height 175
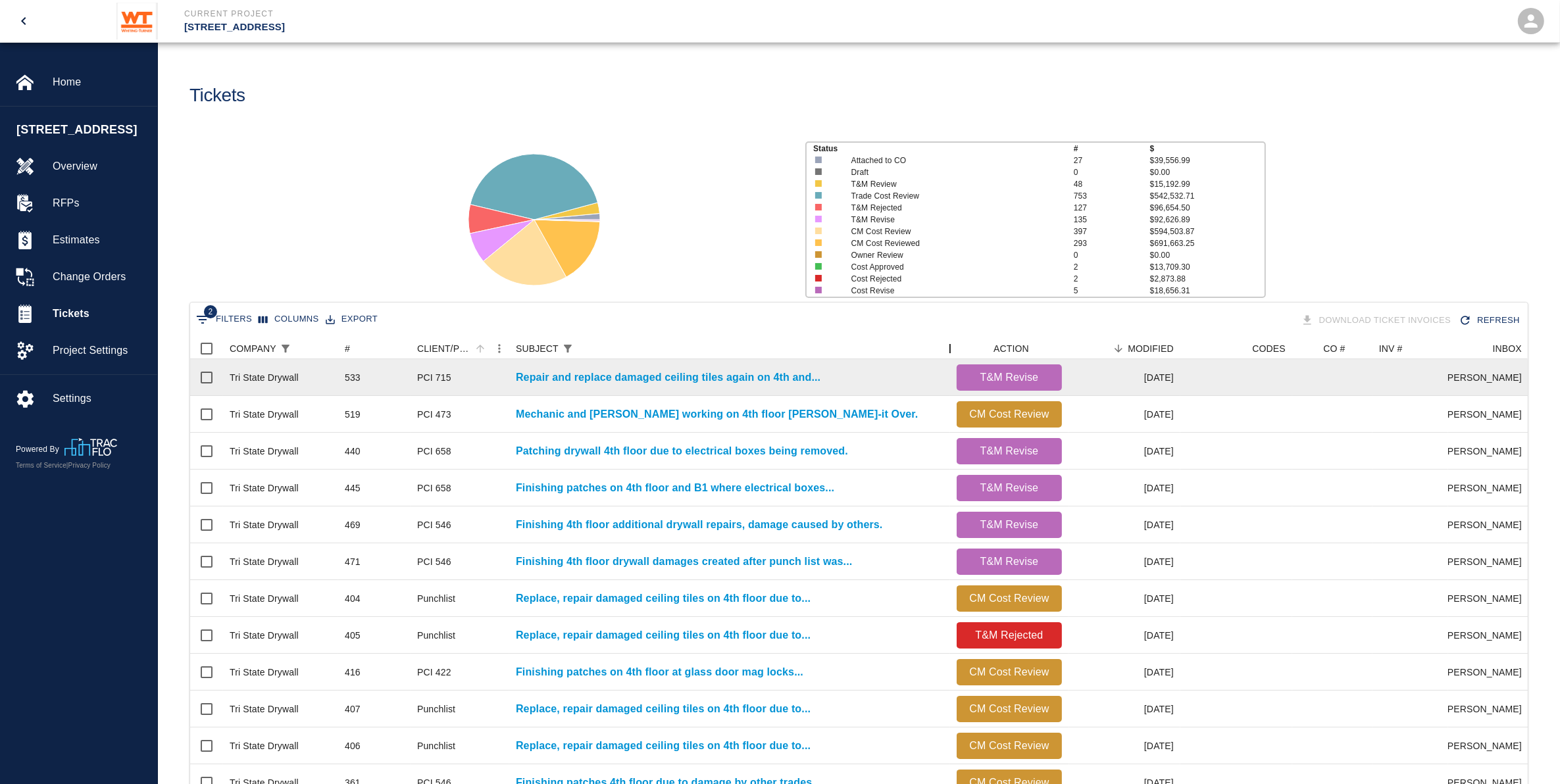
drag, startPoint x: 672, startPoint y: 350, endPoint x: 948, endPoint y: 367, distance: 276.5
click at [948, 367] on div "COMPANY # CLIENT/PCO # SUBJECT ACTION MODIFIED CODES CO # INV # INBOX TOTAL Tri…" at bounding box center [859, 717] width 1338 height 758
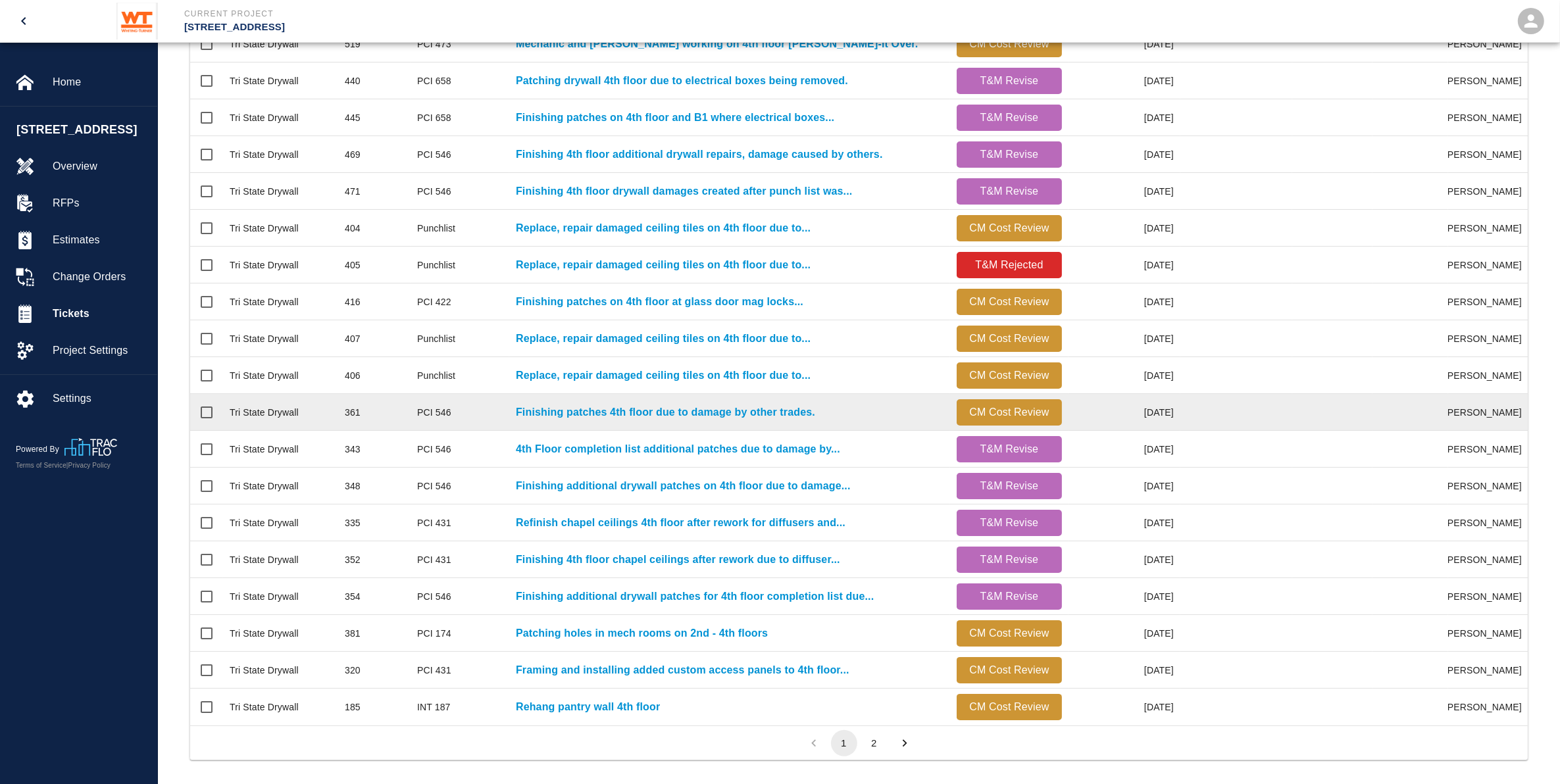
scroll to position [390, 0]
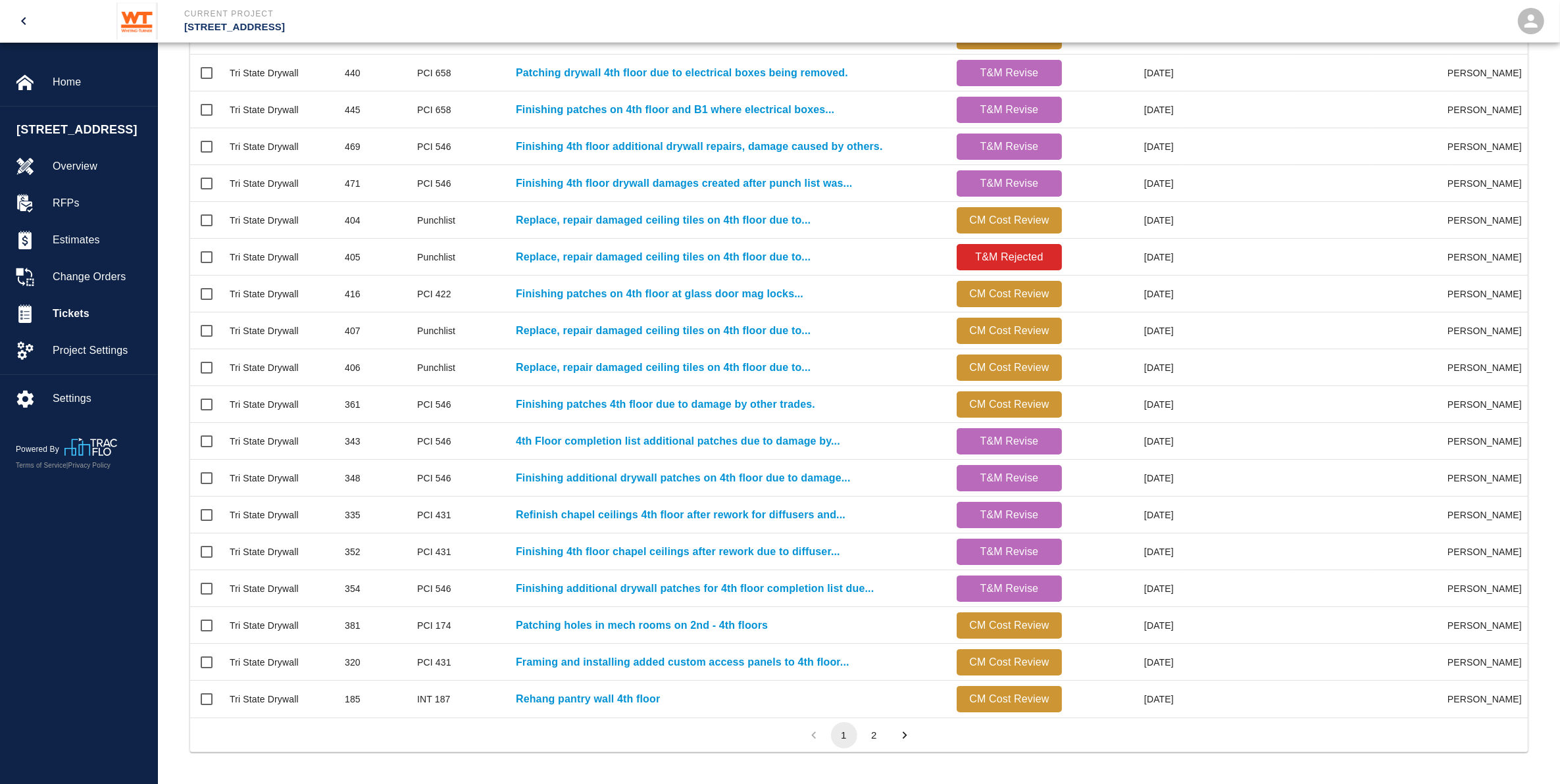
click at [883, 739] on button "2" at bounding box center [874, 736] width 26 height 26
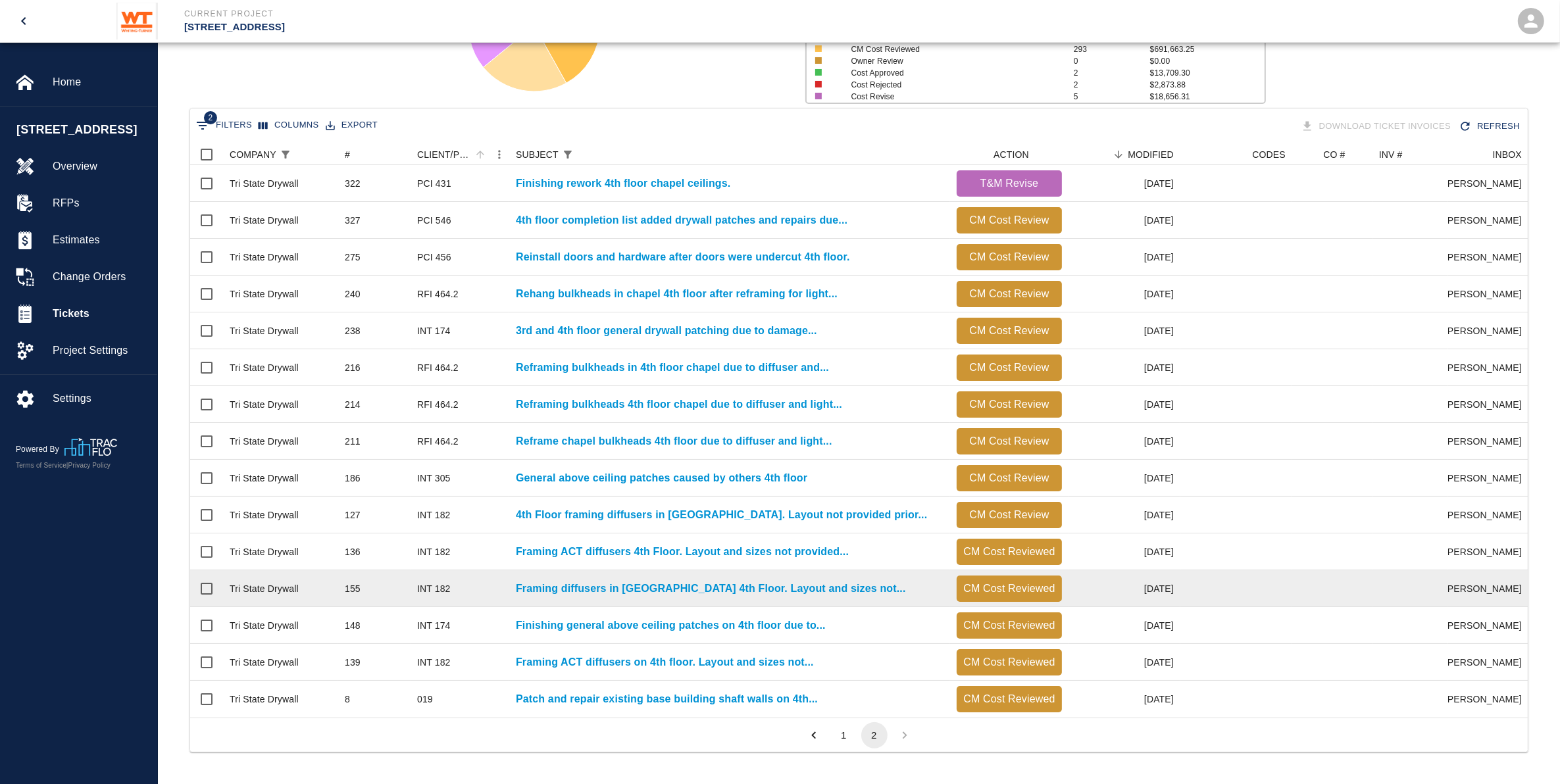
scroll to position [573, 1325]
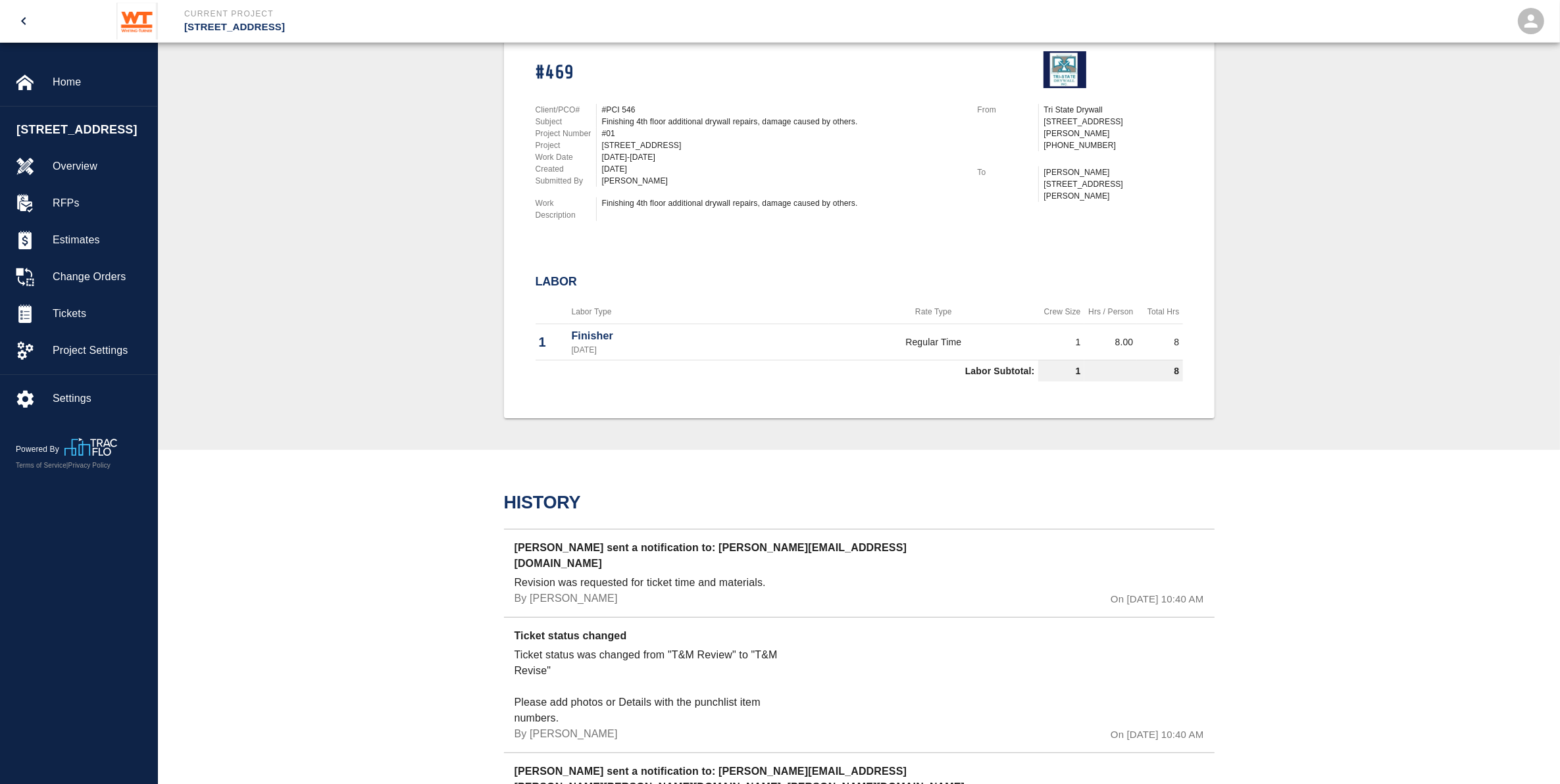
scroll to position [160, 0]
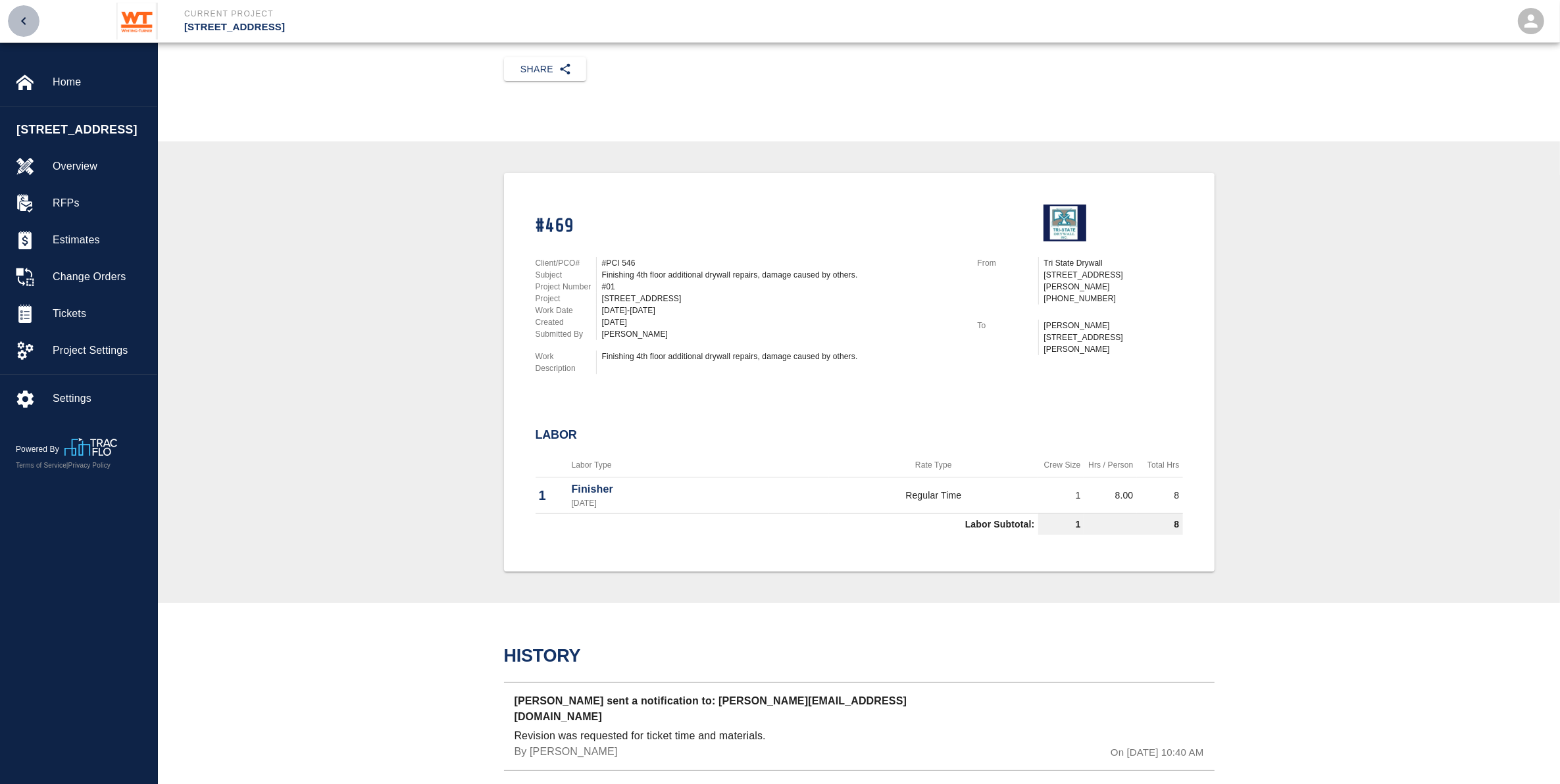
click at [23, 19] on icon "open drawer" at bounding box center [23, 21] width 5 height 8
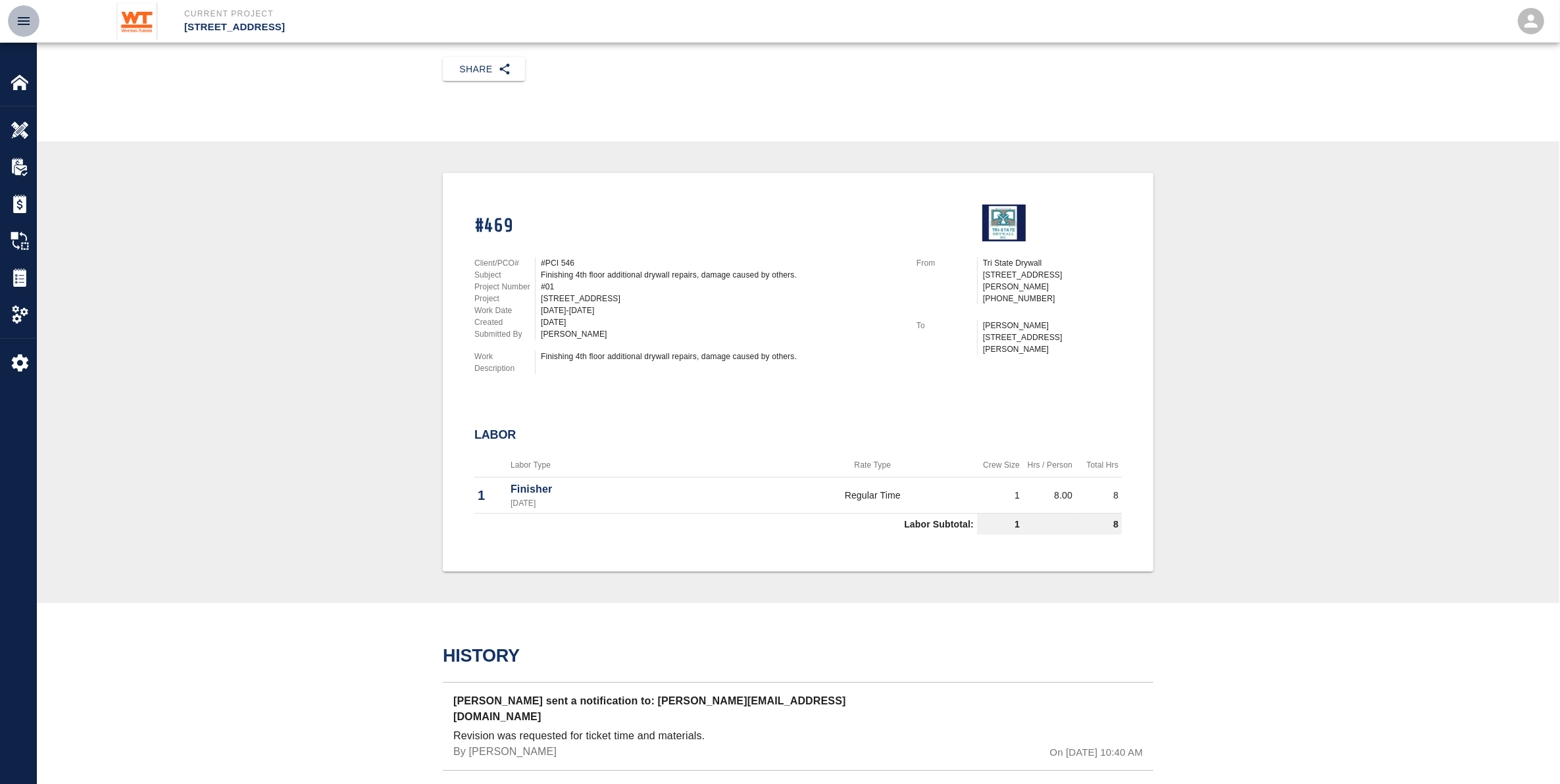
click at [30, 8] on button "open drawer" at bounding box center [23, 21] width 32 height 32
